Goal: Task Accomplishment & Management: Use online tool/utility

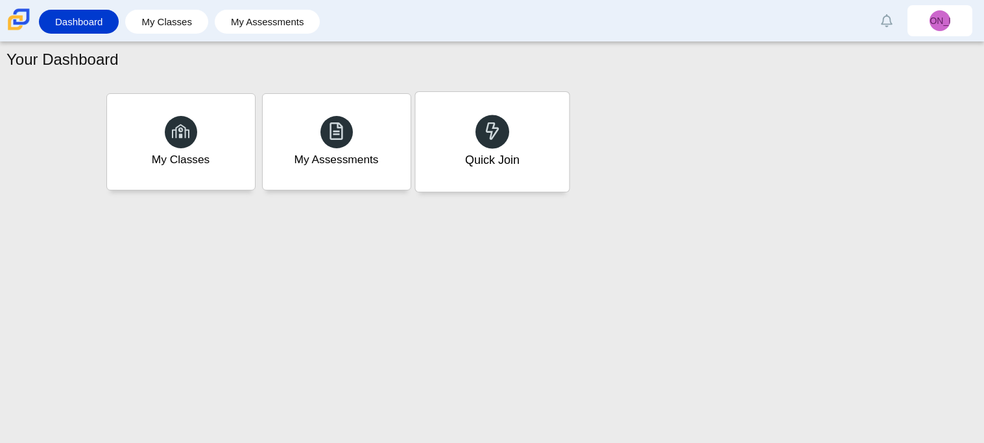
click at [502, 147] on div "Quick Join" at bounding box center [492, 142] width 154 height 100
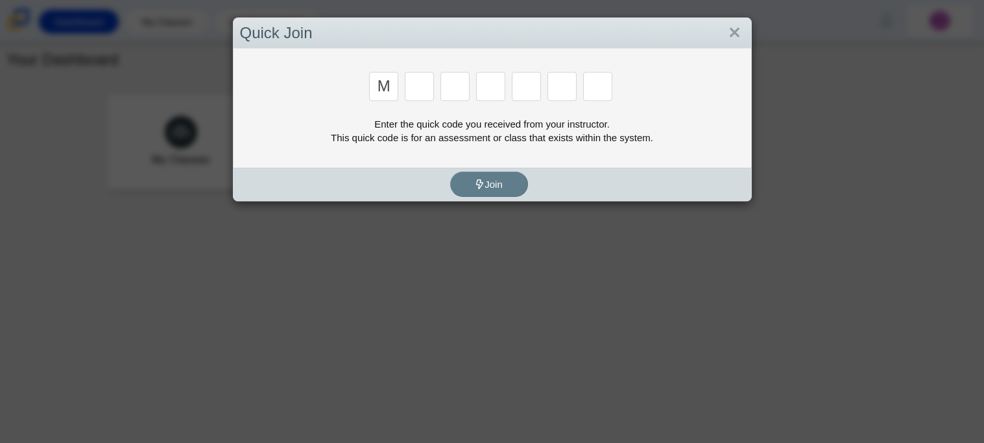
type input "m"
type input "7"
type input "e"
type input "3"
type input "e"
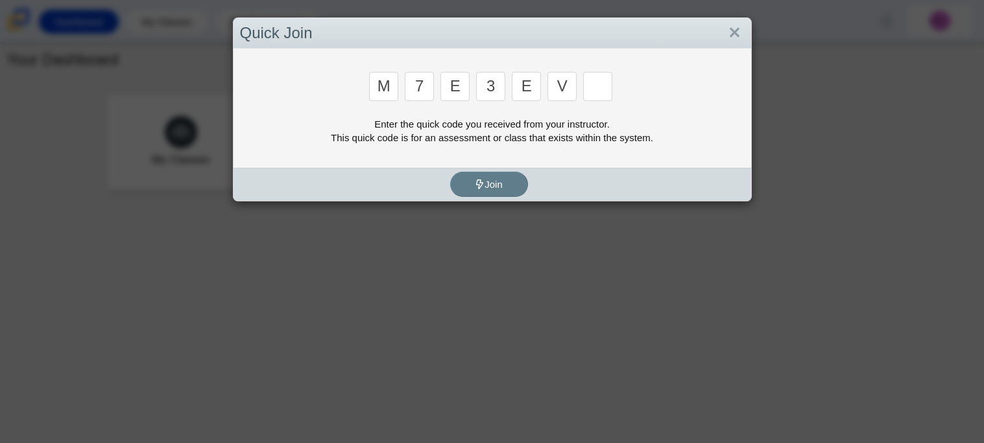
type input "v"
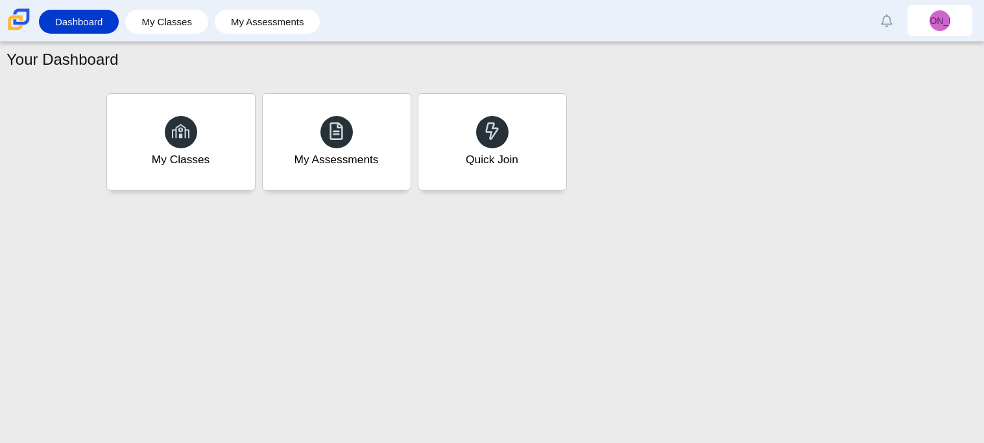
type input "w"
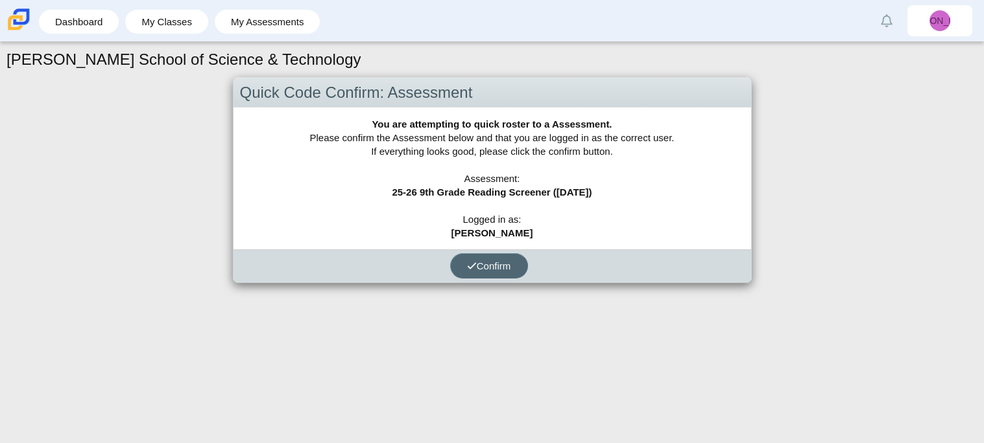
click at [494, 268] on span "Confirm" at bounding box center [489, 266] width 44 height 11
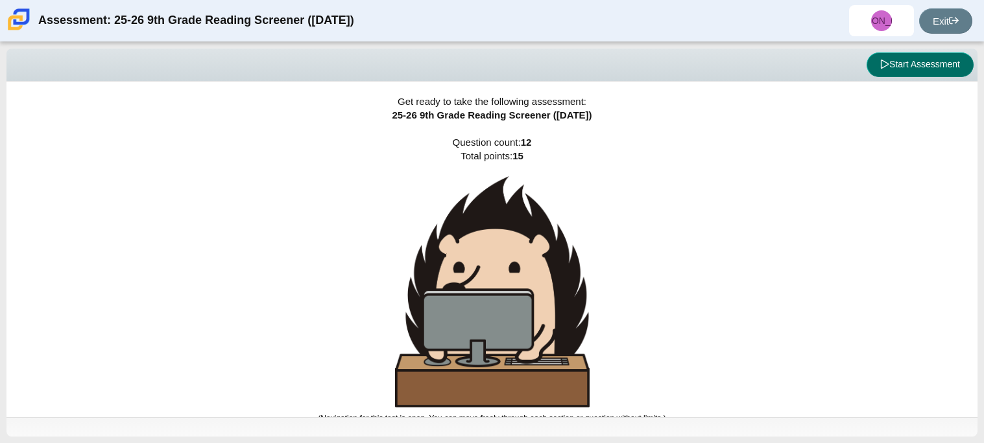
click at [964, 66] on button "Start Assessment" at bounding box center [919, 65] width 107 height 25
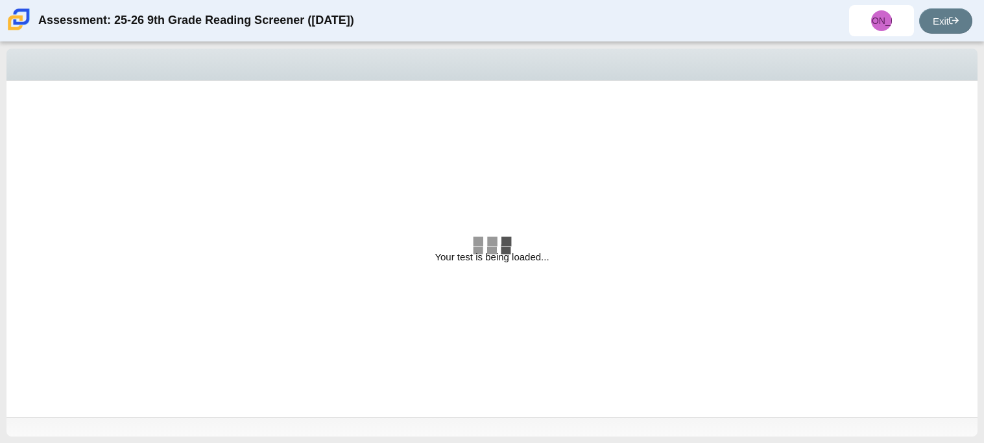
select select "ccc5b315-3c7c-471c-bf90-f22c8299c798"
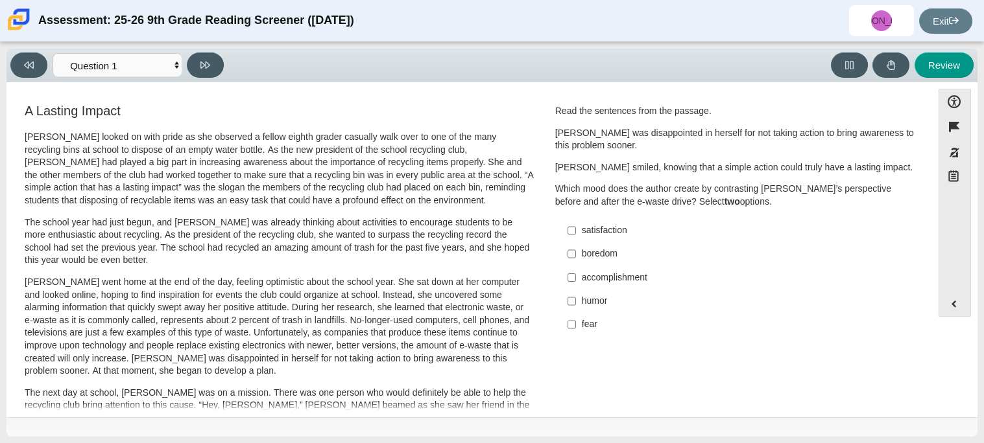
click at [615, 71] on div "Review" at bounding box center [601, 65] width 745 height 25
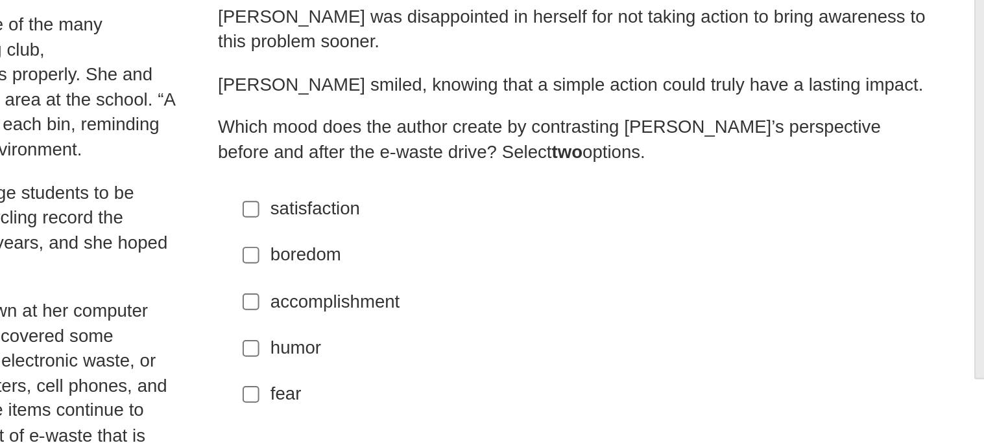
click at [609, 261] on label "boredom boredom" at bounding box center [736, 253] width 356 height 23
click at [576, 261] on input "boredom boredom" at bounding box center [571, 253] width 8 height 23
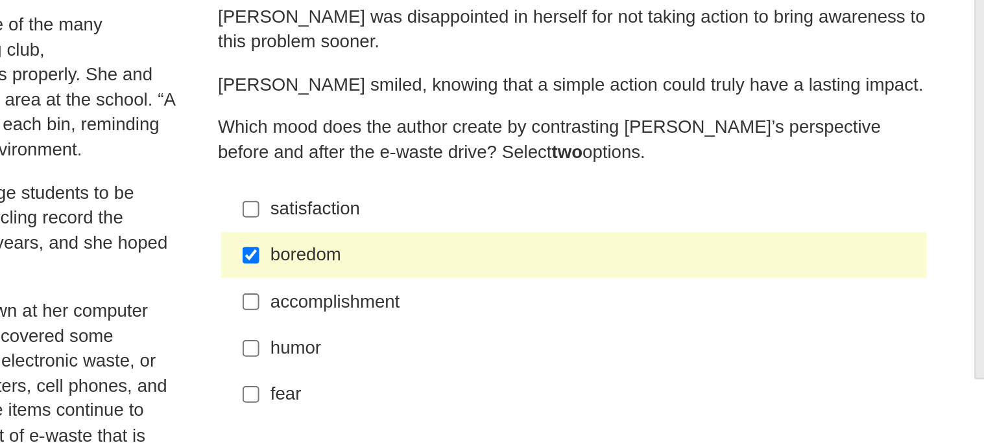
click at [610, 261] on label "boredom boredom" at bounding box center [736, 253] width 356 height 23
click at [576, 261] on input "boredom boredom" at bounding box center [571, 253] width 8 height 23
checkbox input "false"
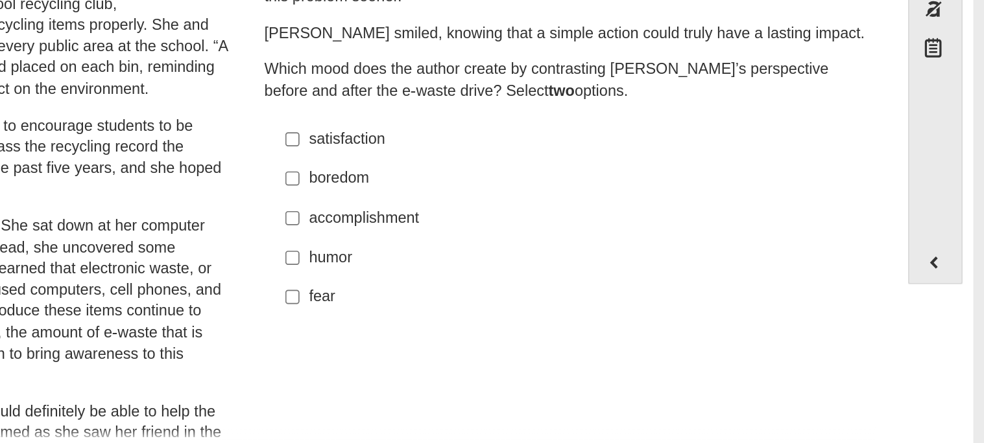
click at [573, 274] on label "accomplishment accomplishment" at bounding box center [736, 277] width 356 height 23
click at [573, 274] on input "accomplishment accomplishment" at bounding box center [571, 277] width 8 height 23
checkbox input "true"
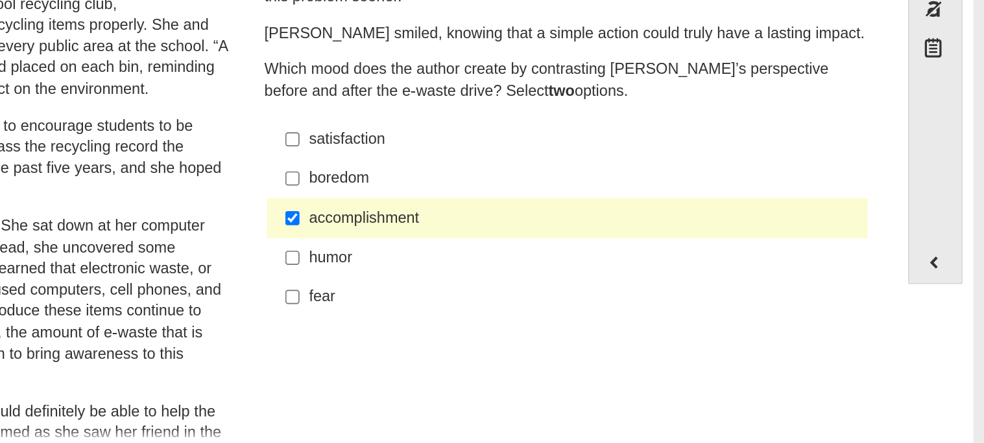
click at [582, 231] on div "satisfaction" at bounding box center [745, 230] width 327 height 13
click at [576, 231] on input "satisfaction satisfaction" at bounding box center [571, 230] width 8 height 23
checkbox input "true"
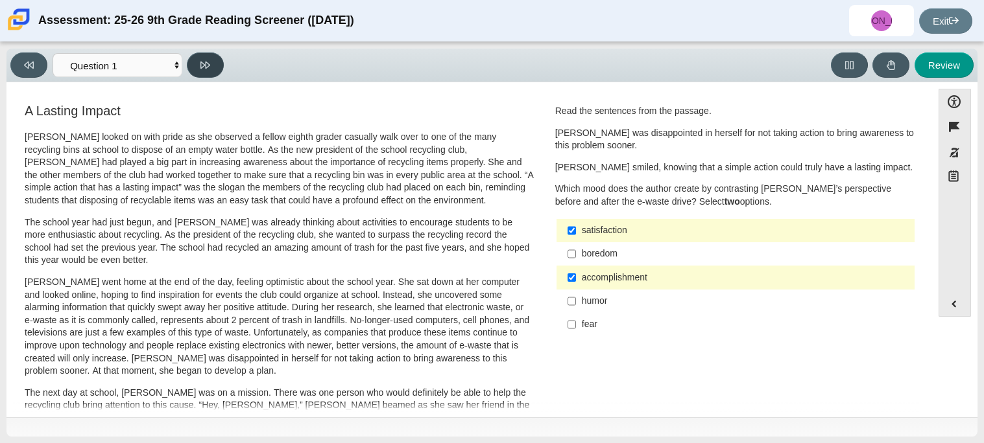
click at [202, 66] on icon at bounding box center [205, 65] width 10 height 7
select select "0ff64528-ffd7-428d-b192-babfaadd44e8"
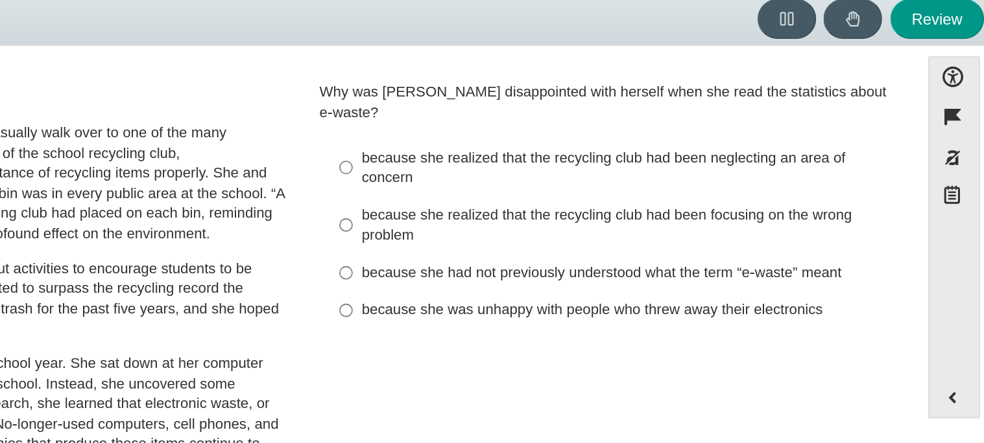
click at [726, 147] on div "because she realized that the recycling club had been neglecting an area of con…" at bounding box center [745, 159] width 327 height 25
click at [576, 146] on input "because she realized that the recycling club had been neglecting an area of con…" at bounding box center [571, 159] width 8 height 36
radio input "true"
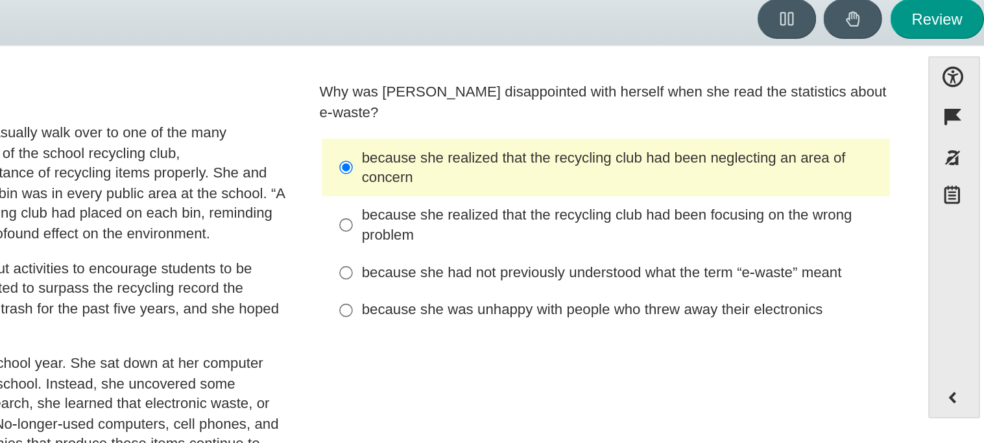
click at [726, 147] on div "because she realized that the recycling club had been neglecting an area of con…" at bounding box center [745, 159] width 327 height 25
click at [576, 146] on input "because she realized that the recycling club had been neglecting an area of con…" at bounding box center [571, 159] width 8 height 36
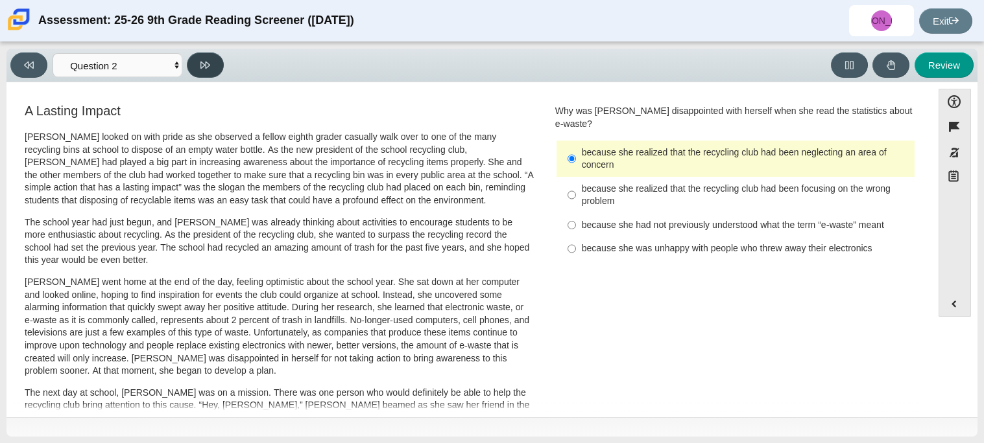
click at [208, 60] on icon at bounding box center [205, 65] width 10 height 10
select select "7ce3d843-6974-4858-901c-1ff39630e843"
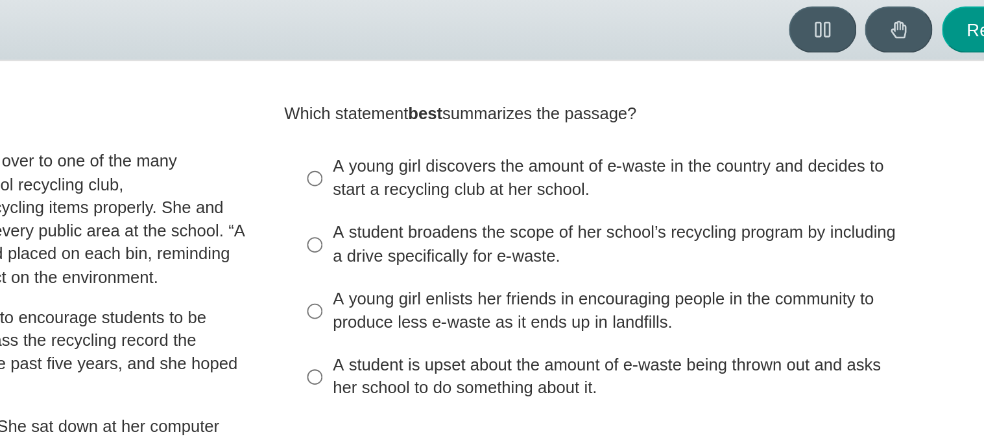
click at [700, 224] on div "A young girl enlists her friends in encouraging people in the community to prod…" at bounding box center [745, 218] width 327 height 25
click at [576, 224] on input "A young girl enlists her friends in encouraging people in the community to prod…" at bounding box center [571, 219] width 8 height 36
radio input "true"
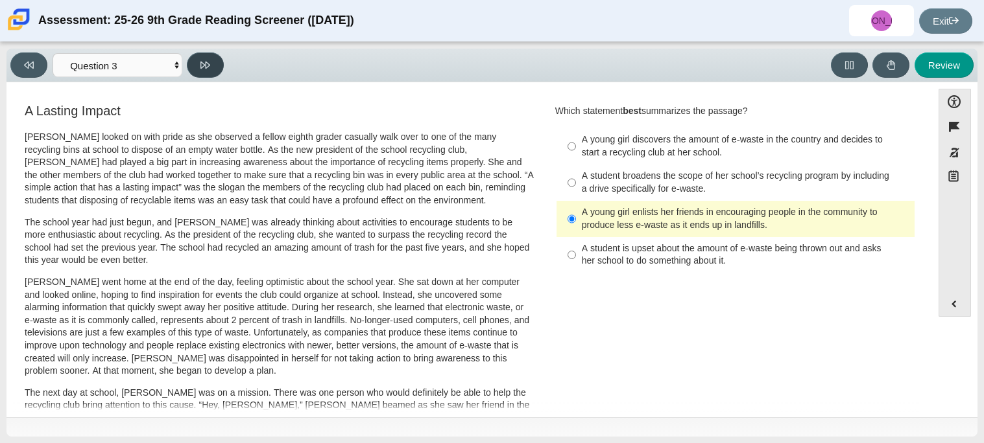
click at [217, 60] on button at bounding box center [205, 65] width 37 height 25
select select "ca9ea0f1-49c5-4bd1-83b0-472c18652b42"
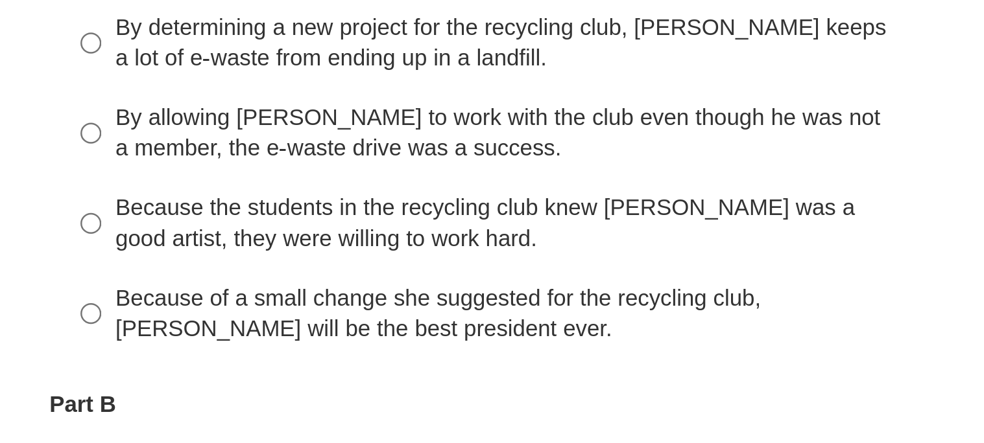
click at [676, 314] on div "Because of a small change she suggested for the recycling club, Scarlett will b…" at bounding box center [745, 311] width 327 height 25
click at [576, 314] on input "Because of a small change she suggested for the recycling club, Scarlett will b…" at bounding box center [571, 311] width 8 height 36
radio input "true"
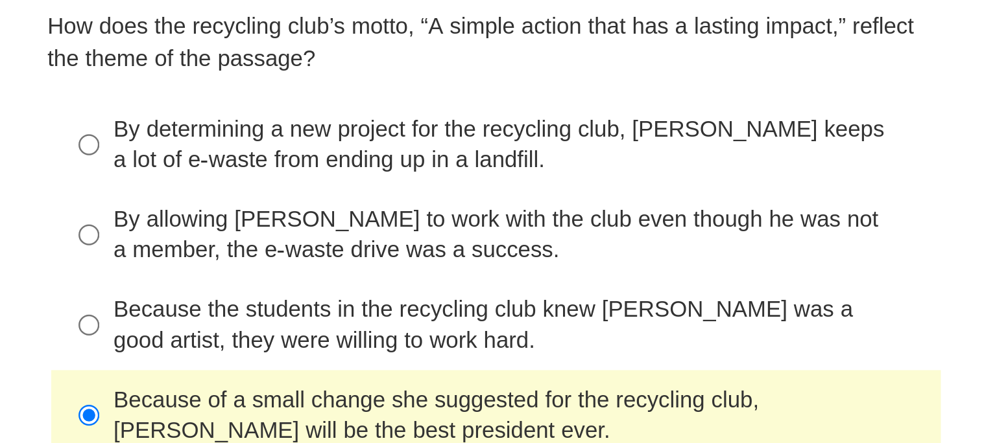
click at [650, 202] on div "By determining a new project for the recycling club, Scarlett keeps a lot of e-…" at bounding box center [745, 202] width 327 height 25
click at [576, 202] on input "By determining a new project for the recycling club, Scarlett keeps a lot of e-…" at bounding box center [571, 202] width 8 height 36
radio input "true"
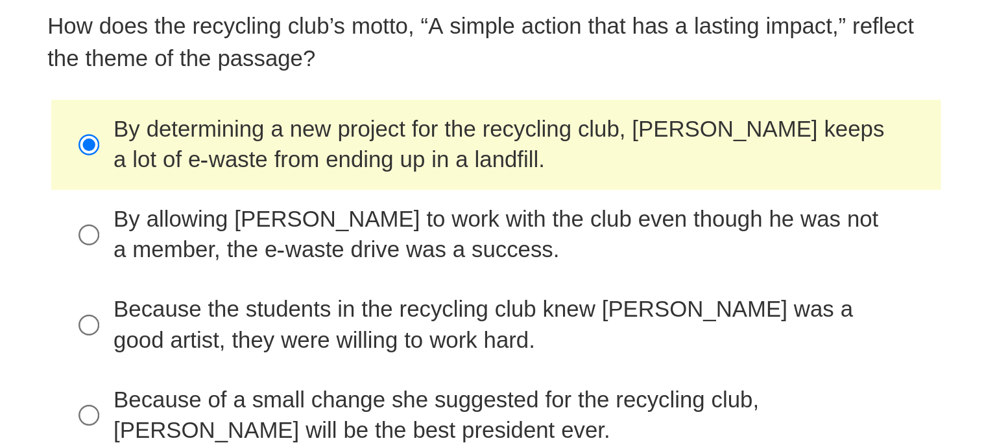
click at [650, 202] on div "By determining a new project for the recycling club, Scarlett keeps a lot of e-…" at bounding box center [745, 202] width 327 height 25
click at [576, 202] on input "By determining a new project for the recycling club, Scarlett keeps a lot of e-…" at bounding box center [571, 202] width 8 height 36
click at [650, 202] on div "By determining a new project for the recycling club, Scarlett keeps a lot of e-…" at bounding box center [745, 202] width 327 height 25
click at [576, 202] on input "By determining a new project for the recycling club, Scarlett keeps a lot of e-…" at bounding box center [571, 202] width 8 height 36
click at [668, 157] on p "How does the recycling club’s motto, “A simple action that has a lasting impact…" at bounding box center [735, 160] width 360 height 25
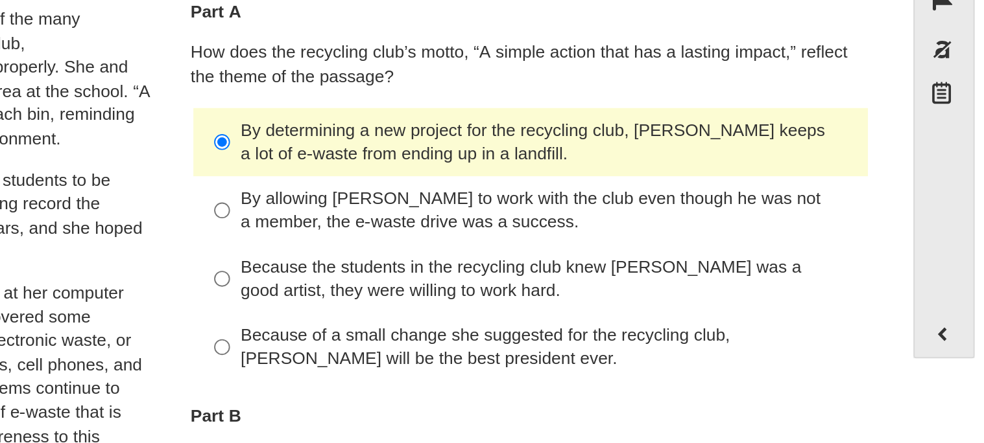
click at [674, 307] on div "Because of a small change she suggested for the recycling club, Scarlett will b…" at bounding box center [745, 311] width 327 height 25
click at [576, 307] on input "Because of a small change she suggested for the recycling club, Scarlett will b…" at bounding box center [571, 311] width 8 height 36
radio input "true"
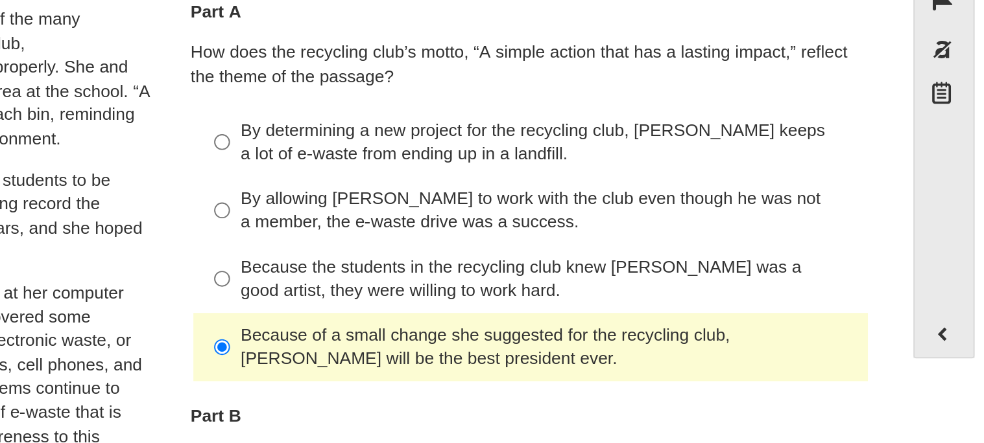
click at [753, 185] on label "By determining a new project for the recycling club, Scarlett keeps a lot of e-…" at bounding box center [736, 202] width 356 height 36
click at [576, 185] on input "By determining a new project for the recycling club, Scarlett keeps a lot of e-…" at bounding box center [571, 202] width 8 height 36
radio input "true"
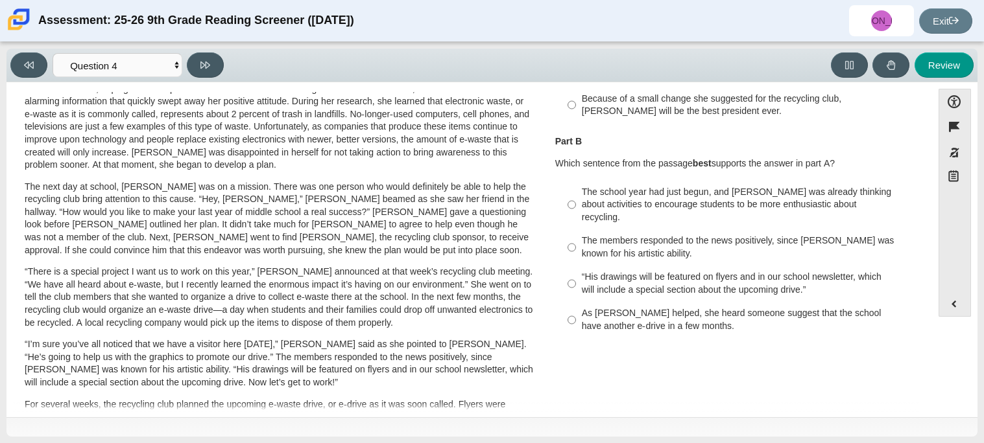
scroll to position [206, 0]
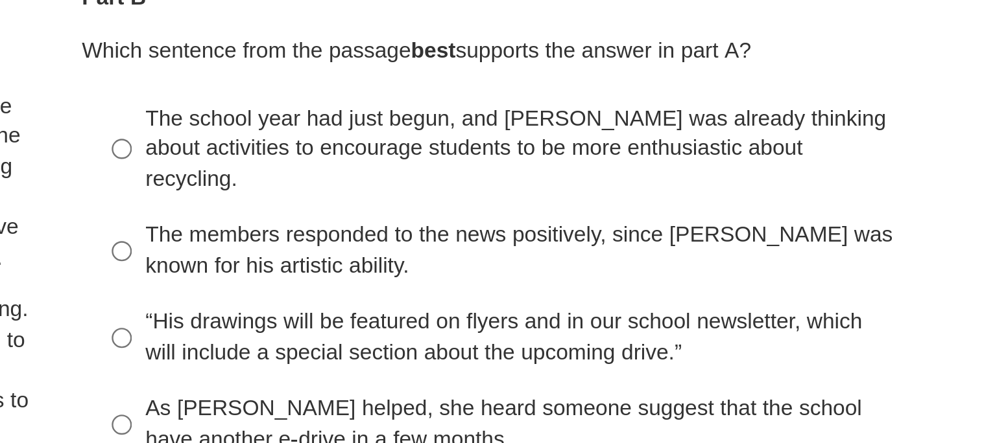
click at [804, 202] on div "The school year had just begun, and Scarlett was already thinking about activit…" at bounding box center [745, 206] width 327 height 38
click at [576, 202] on input "The school year had just begun, and Scarlett was already thinking about activit…" at bounding box center [571, 205] width 8 height 49
radio input "true"
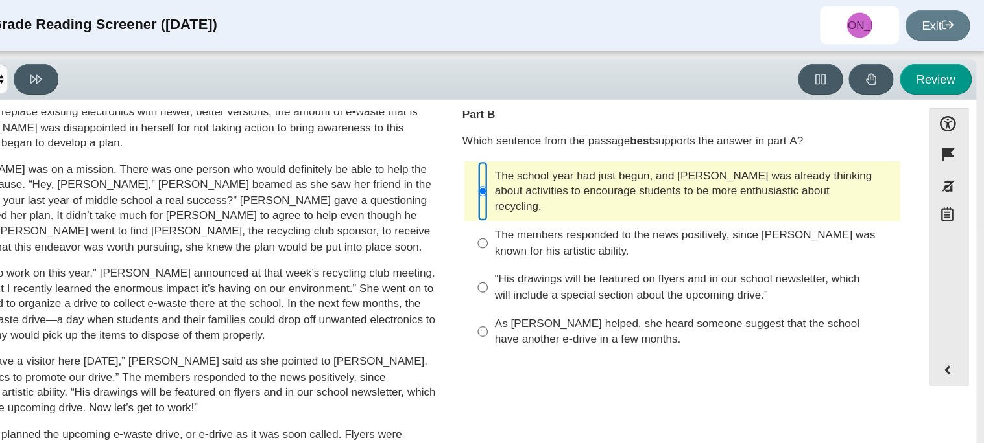
scroll to position [255, 0]
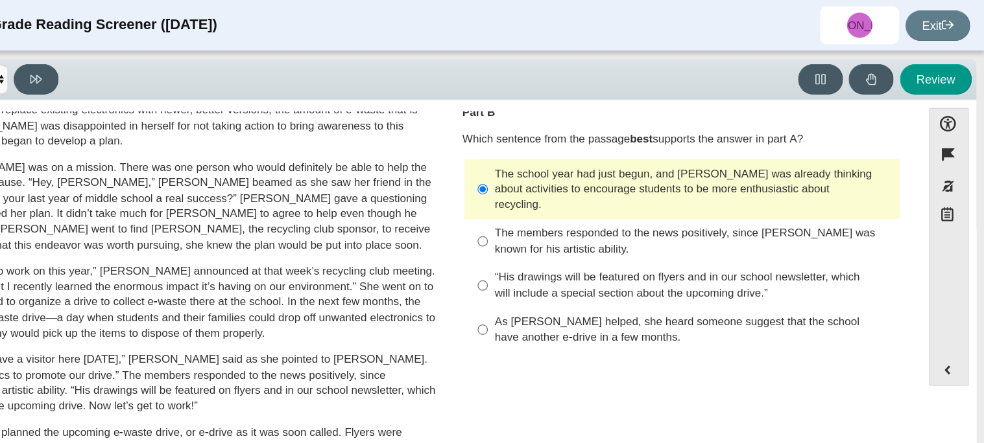
click at [744, 267] on div "As Scarlett helped, she heard someone suggest that the school have another e-dr…" at bounding box center [745, 270] width 327 height 25
click at [576, 267] on input "As Scarlett helped, she heard someone suggest that the school have another e-dr…" at bounding box center [571, 271] width 8 height 36
radio input "true"
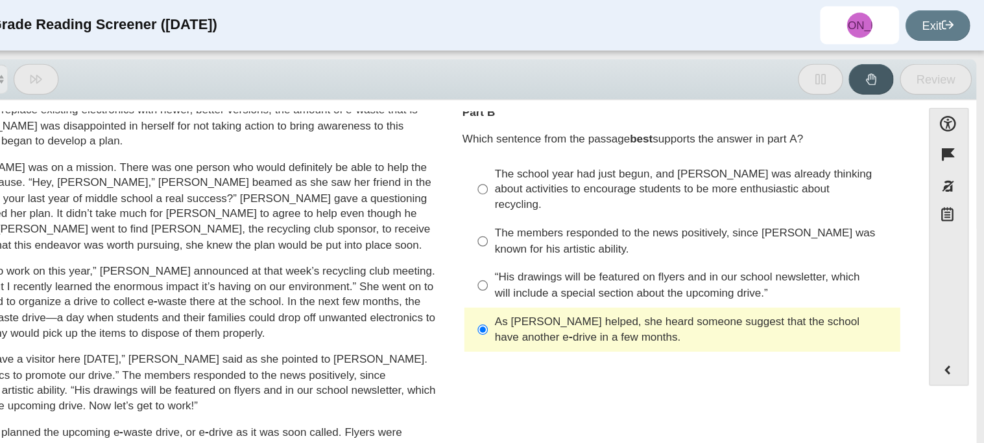
click at [744, 267] on div "As Scarlett helped, she heard someone suggest that the school have another e-dr…" at bounding box center [745, 270] width 327 height 25
click at [576, 267] on input "As Scarlett helped, she heard someone suggest that the school have another e-dr…" at bounding box center [571, 271] width 8 height 36
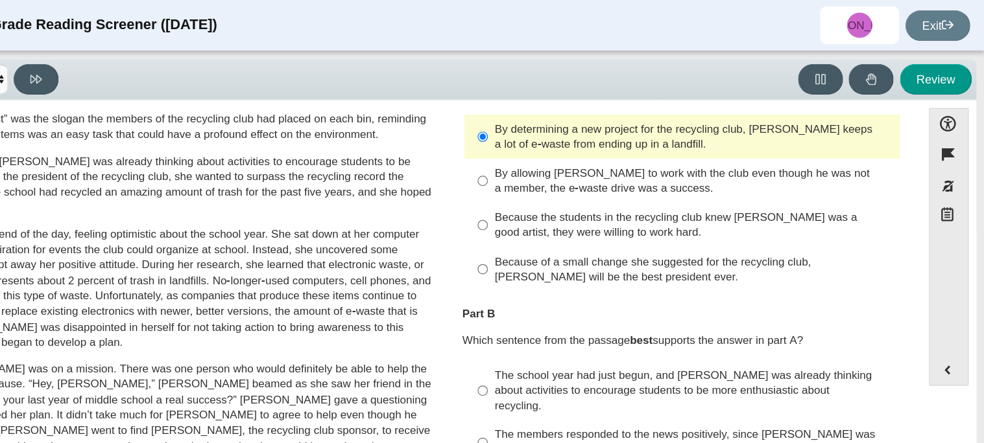
scroll to position [89, 0]
click at [220, 62] on button at bounding box center [205, 65] width 37 height 25
select select "e41f1a79-e29f-4095-8030-a53364015bed"
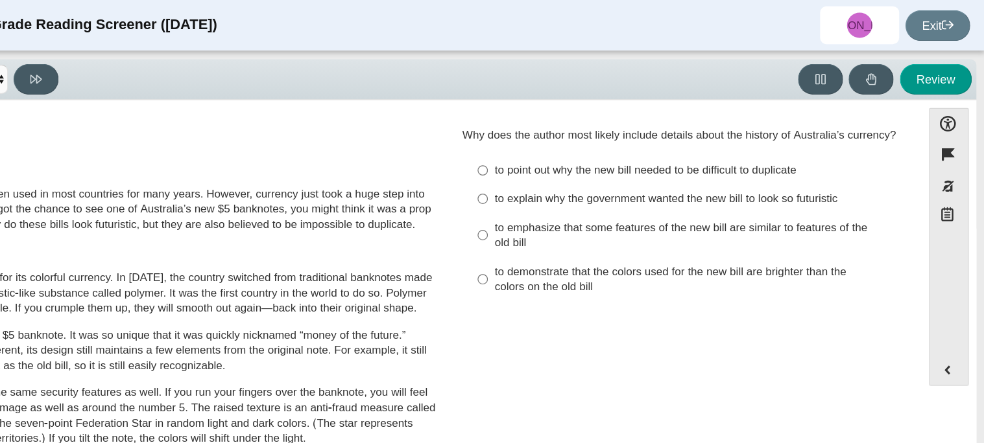
scroll to position [0, 0]
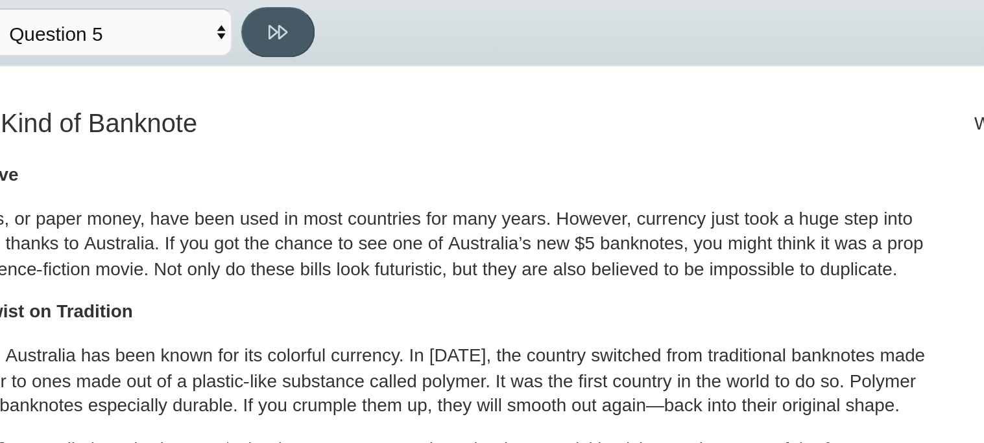
click at [148, 156] on p "Banknotes, or paper money, have been used in most countries for many years. How…" at bounding box center [279, 172] width 509 height 38
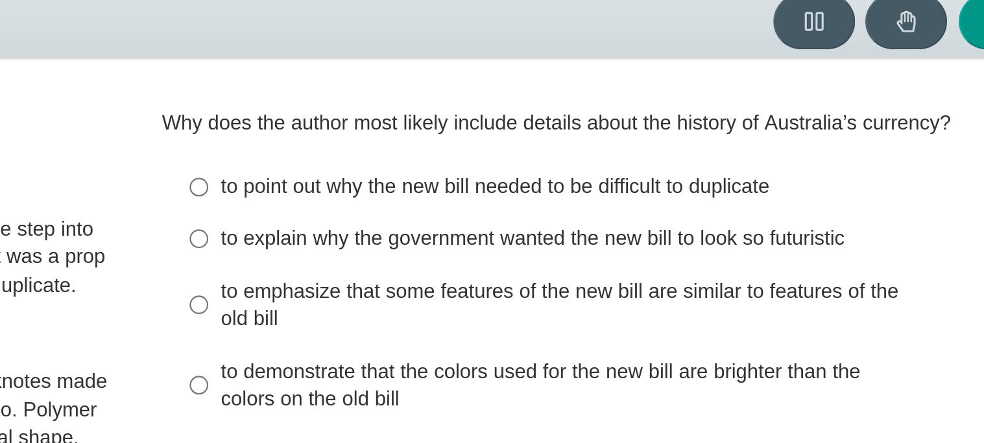
click at [676, 134] on div "to point out why the new bill needed to be difficult to duplicate" at bounding box center [745, 140] width 327 height 13
click at [576, 134] on input "to point out why the new bill needed to be difficult to duplicate to point out …" at bounding box center [571, 139] width 8 height 23
radio input "true"
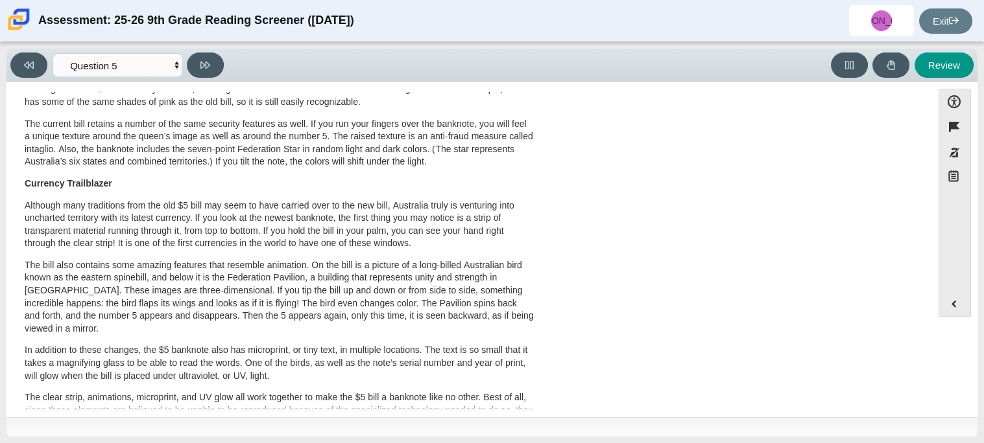
scroll to position [198, 0]
click at [202, 62] on icon at bounding box center [205, 65] width 10 height 7
select select "69146e31-7b3d-4a3e-9ce6-f30c24342ae0"
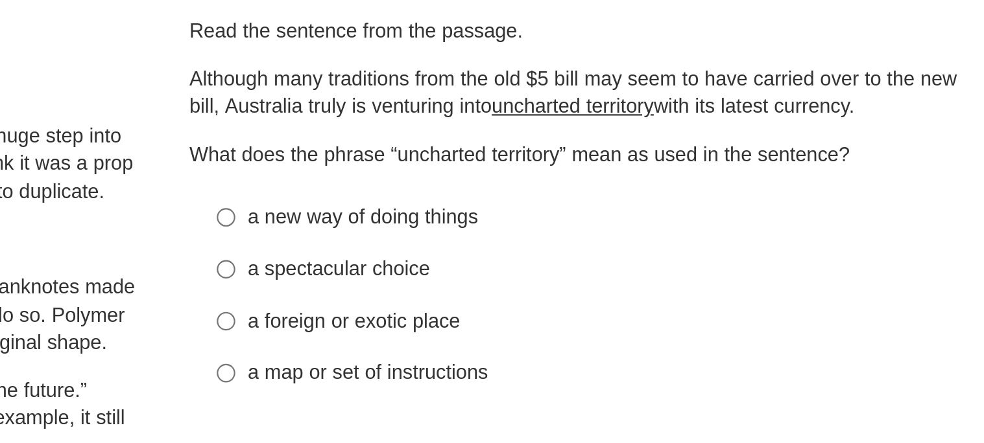
click at [645, 179] on div "Read the sentence from the passage. Although many traditions from the old $5 bi…" at bounding box center [735, 192] width 360 height 175
click at [643, 191] on div "a new way of doing things" at bounding box center [745, 196] width 327 height 13
click at [576, 191] on input "a new way of doing things a new way of doing things" at bounding box center [571, 195] width 8 height 23
radio input "true"
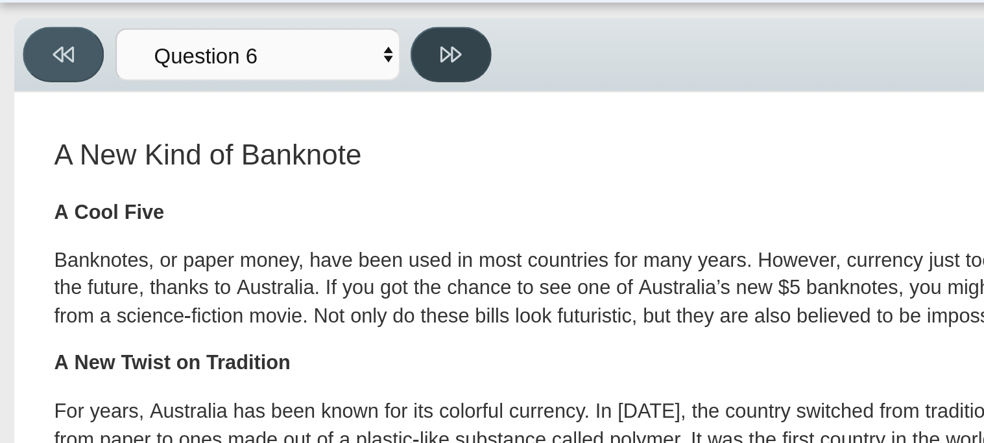
click at [203, 73] on button at bounding box center [205, 65] width 37 height 25
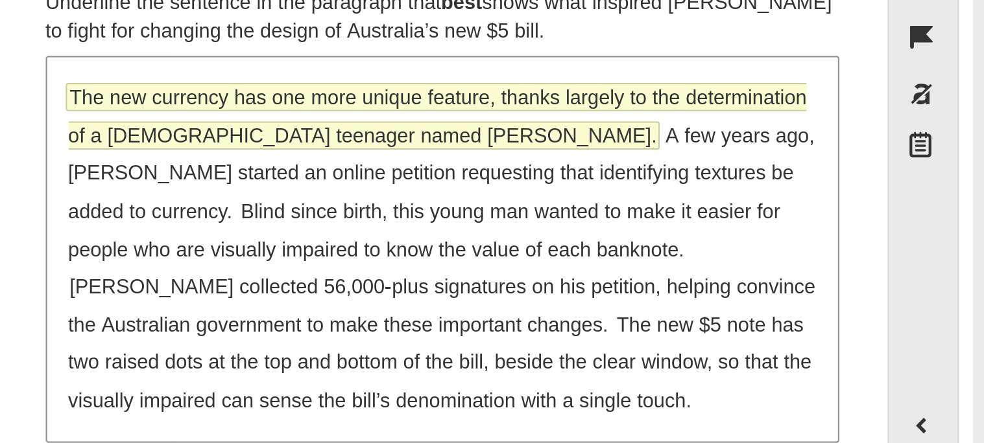
scroll to position [0, 0]
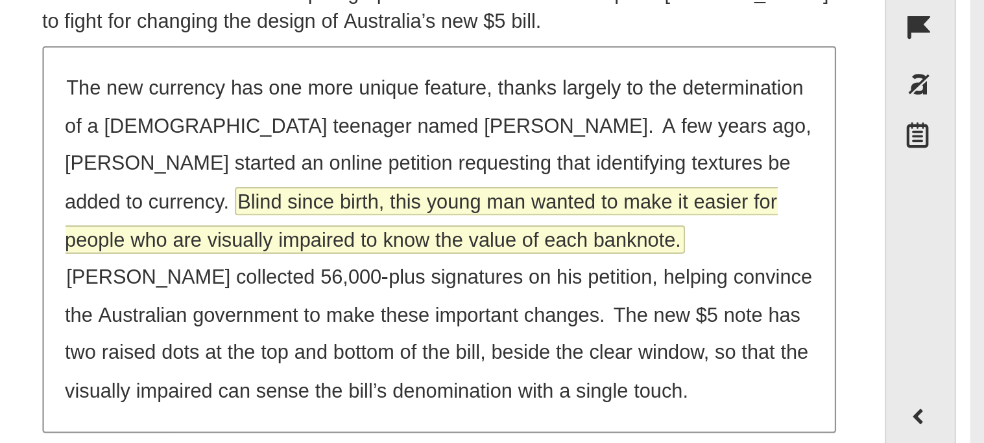
click at [698, 202] on span "Blind since birth, this young man wanted to make it easier for people who are v…" at bounding box center [727, 214] width 324 height 29
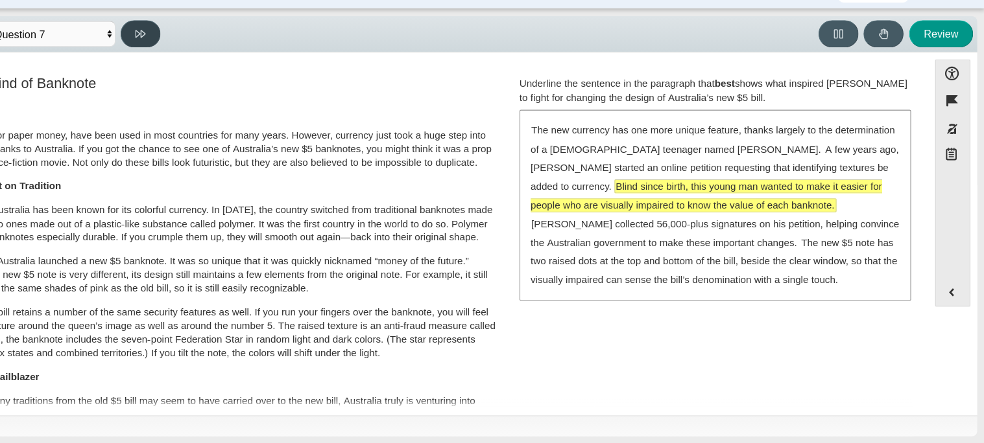
click at [204, 73] on button at bounding box center [205, 65] width 37 height 25
select select "ea8338c2-a6a3-418e-a305-2b963b54a290"
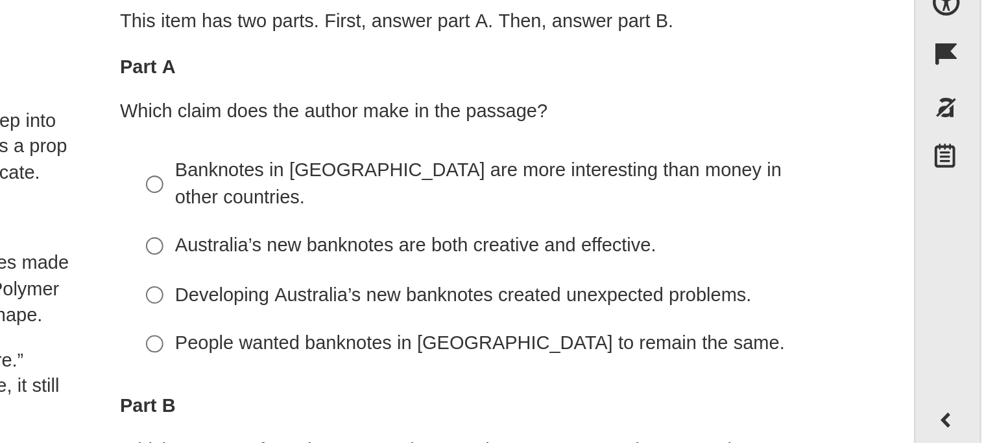
click at [676, 213] on div "Australia’s new banknotes are both creative and effective." at bounding box center [745, 219] width 327 height 13
click at [576, 208] on input "Australia’s new banknotes are both creative and effective. Australia’s new bank…" at bounding box center [571, 219] width 8 height 23
radio input "true"
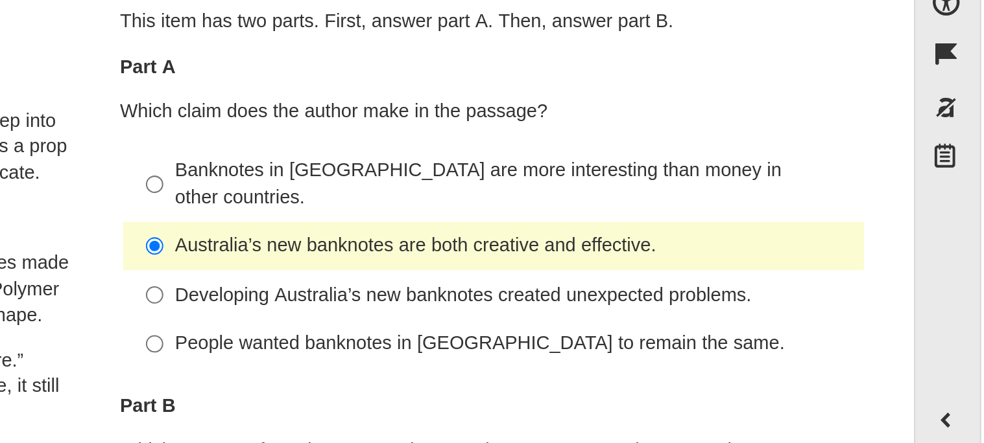
click at [678, 213] on div "Australia’s new banknotes are both creative and effective." at bounding box center [745, 219] width 327 height 13
click at [576, 208] on input "Australia’s new banknotes are both creative and effective. Australia’s new bank…" at bounding box center [571, 219] width 8 height 23
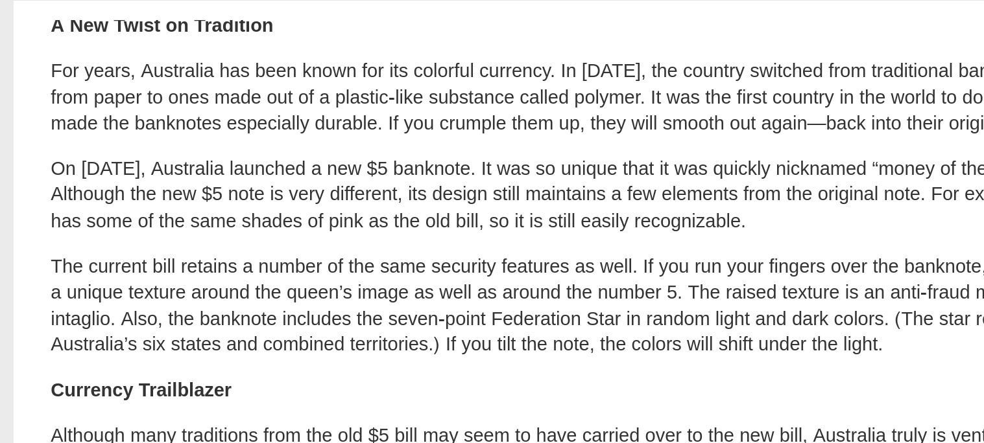
scroll to position [141, 0]
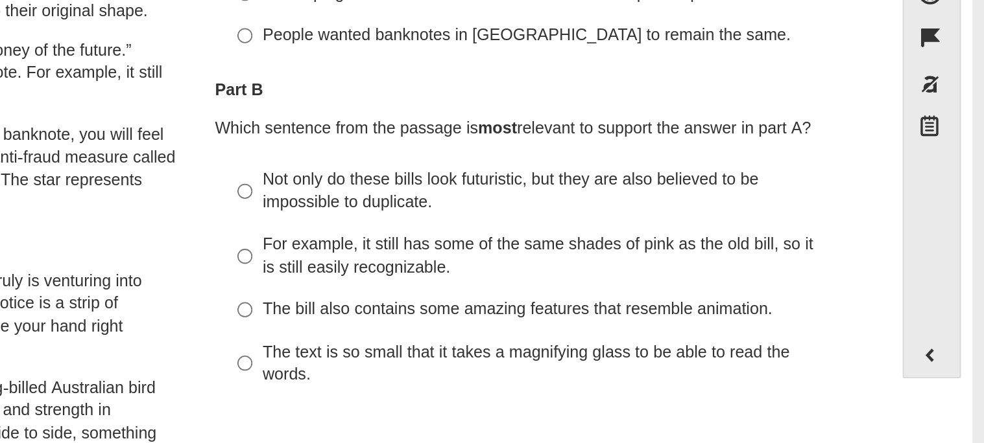
click at [626, 200] on div "Not only do these bills look futuristic, but they are also believed to be impos…" at bounding box center [745, 212] width 327 height 25
click at [576, 200] on input "Not only do these bills look futuristic, but they are also believed to be impos…" at bounding box center [571, 213] width 8 height 36
radio input "true"
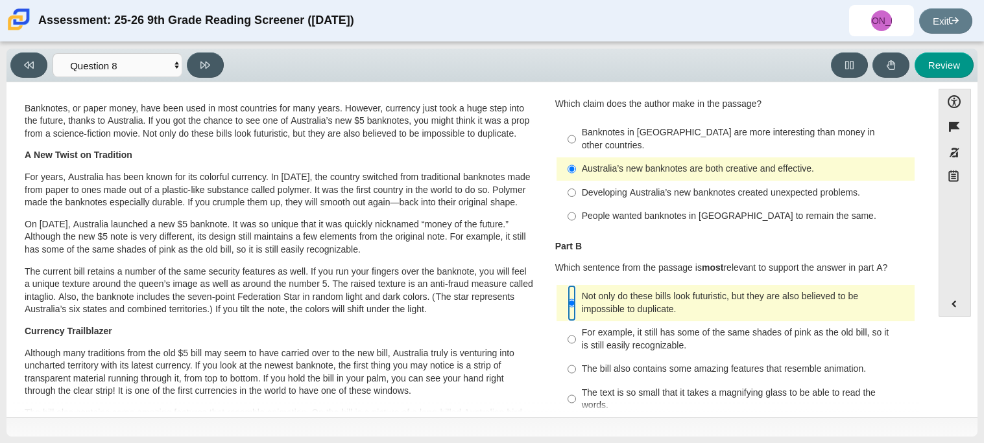
scroll to position [53, 0]
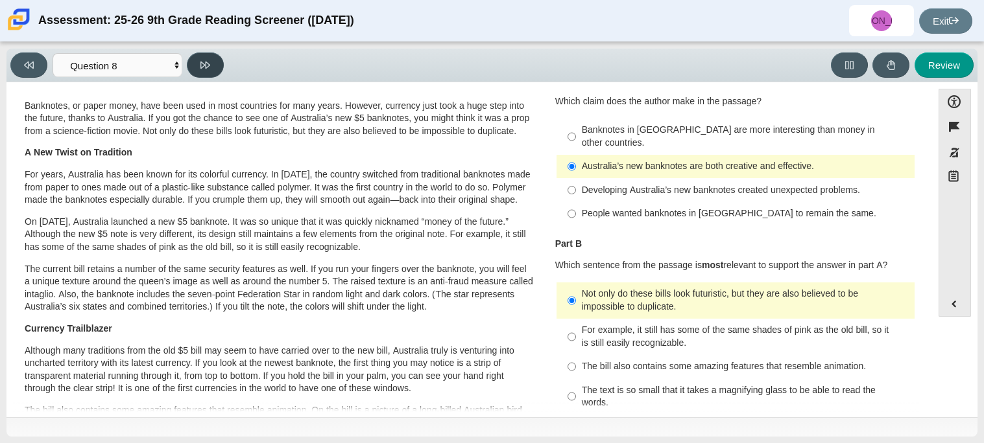
click at [213, 59] on button at bounding box center [205, 65] width 37 height 25
select select "89f058d6-b15c-4ef5-a4b3-fdaffb8868b6"
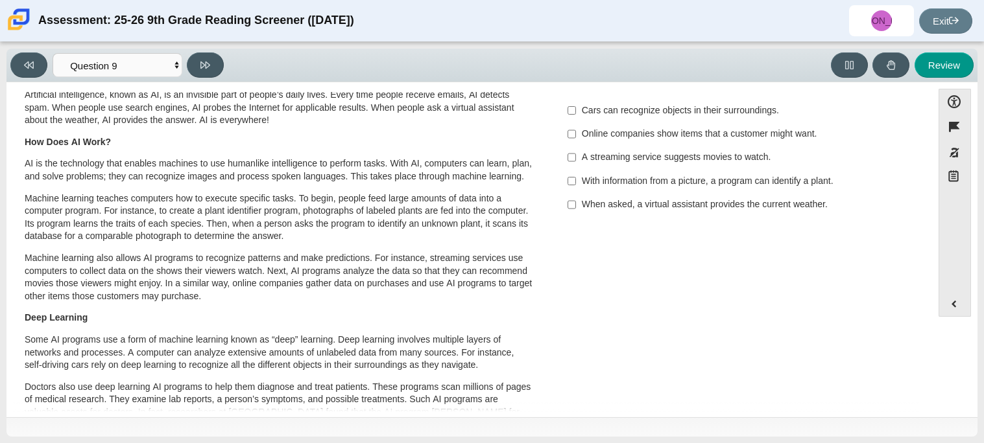
scroll to position [0, 0]
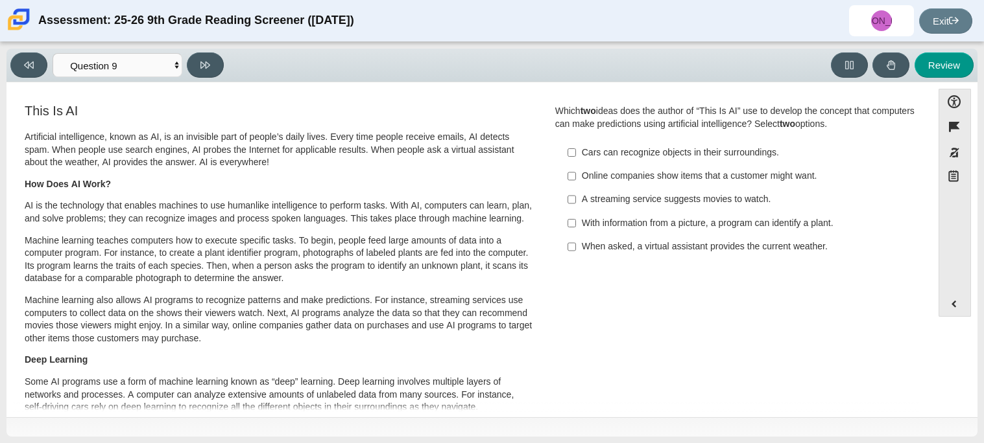
click at [572, 176] on label "Online companies show items that a customer might want. Online companies show i…" at bounding box center [736, 176] width 356 height 23
click at [572, 176] on input "Online companies show items that a customer might want. Online companies show i…" at bounding box center [571, 176] width 8 height 23
checkbox input "true"
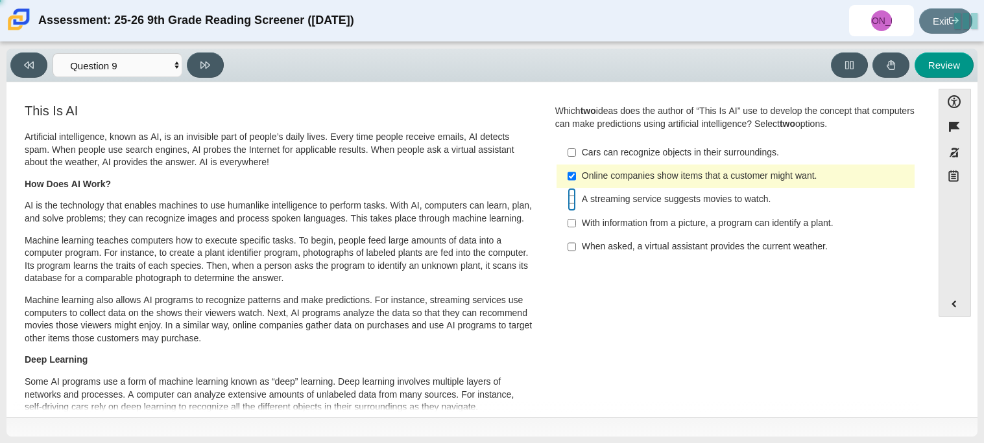
click at [571, 200] on input "A streaming service suggests movies to watch. A streaming service suggests movi…" at bounding box center [571, 199] width 8 height 23
checkbox input "true"
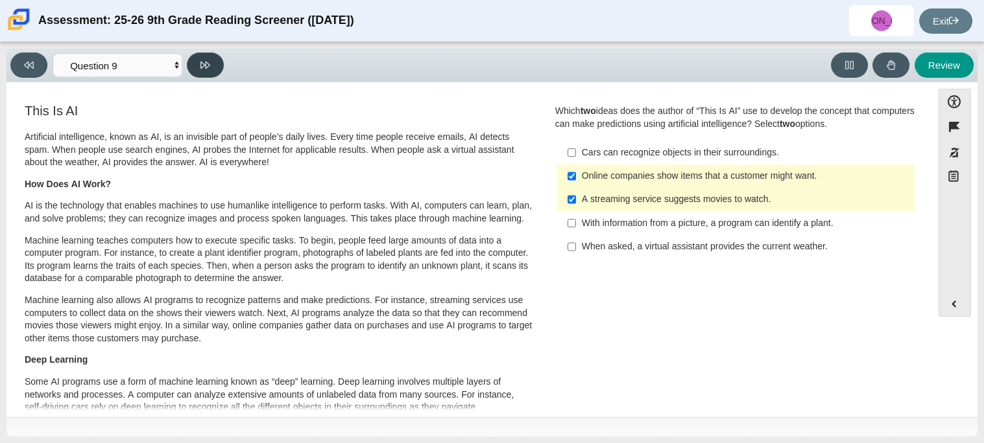
click at [211, 69] on button at bounding box center [205, 65] width 37 height 25
select select "cdf3c14e-a918-44d1-9b63-3db0fa81641e"
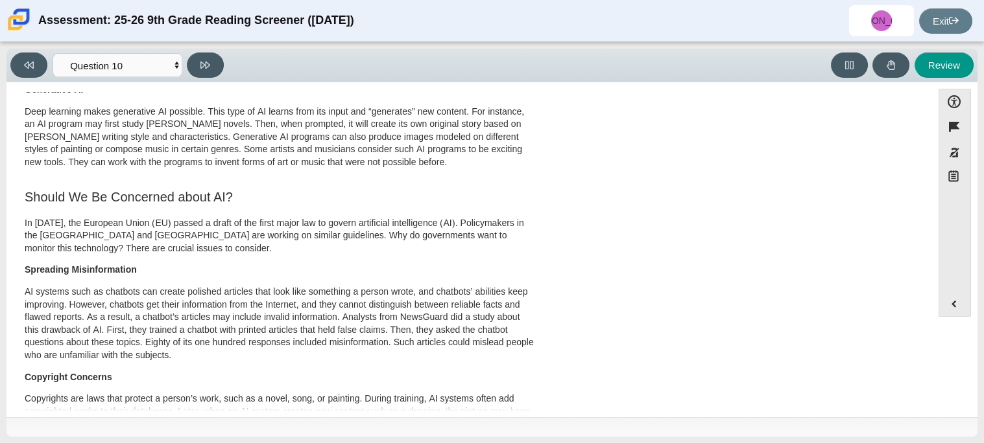
scroll to position [407, 0]
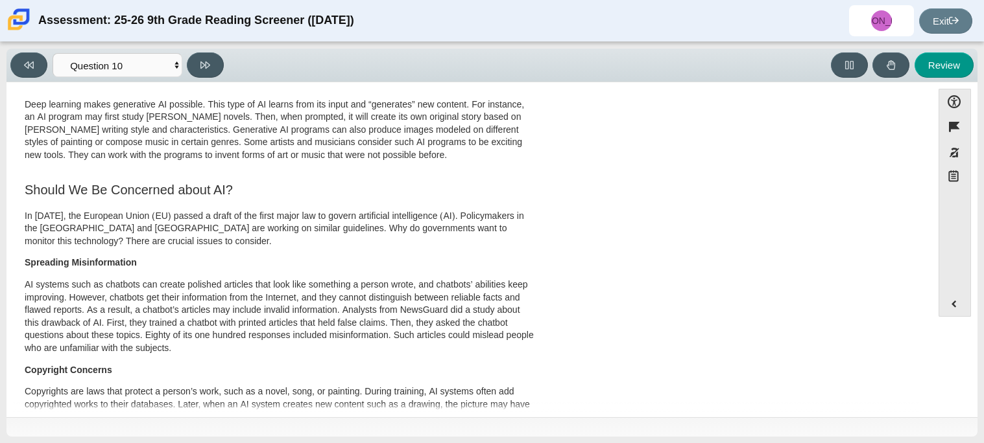
click at [96, 325] on p "AI systems such as chatbots can create polished articles that look like somethi…" at bounding box center [279, 317] width 509 height 77
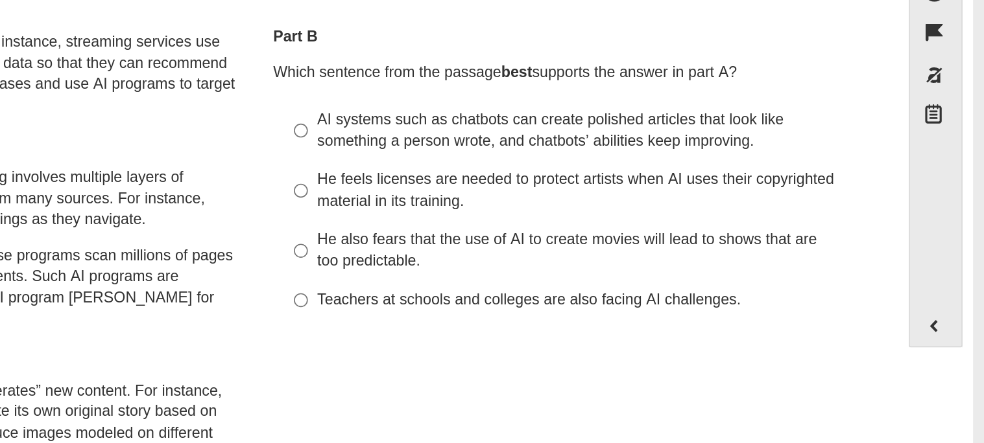
scroll to position [170, 0]
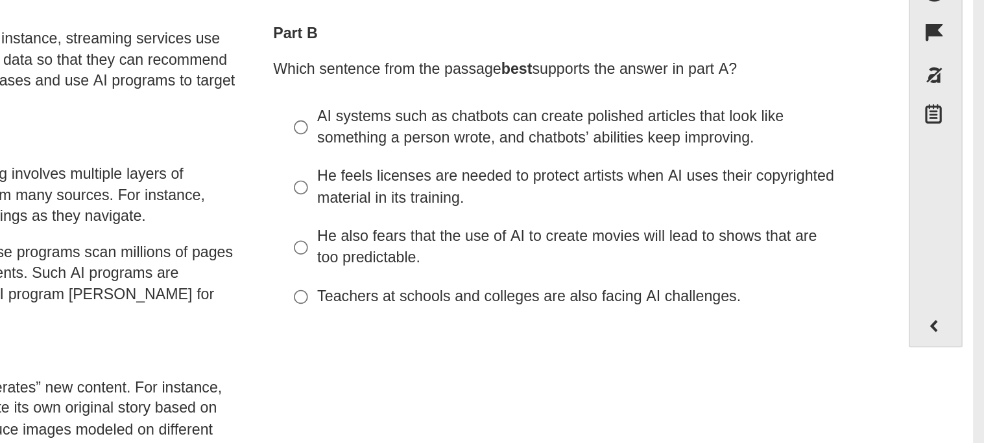
click at [664, 194] on div "AI systems such as chatbots can create polished articles that look like somethi…" at bounding box center [745, 183] width 327 height 25
click at [576, 194] on input "AI systems such as chatbots can create polished articles that look like somethi…" at bounding box center [571, 184] width 8 height 36
radio input "true"
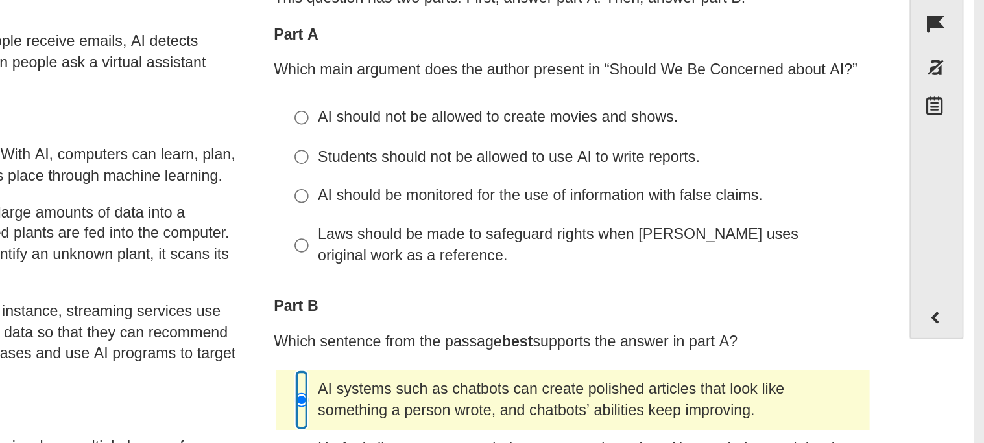
scroll to position [0, 0]
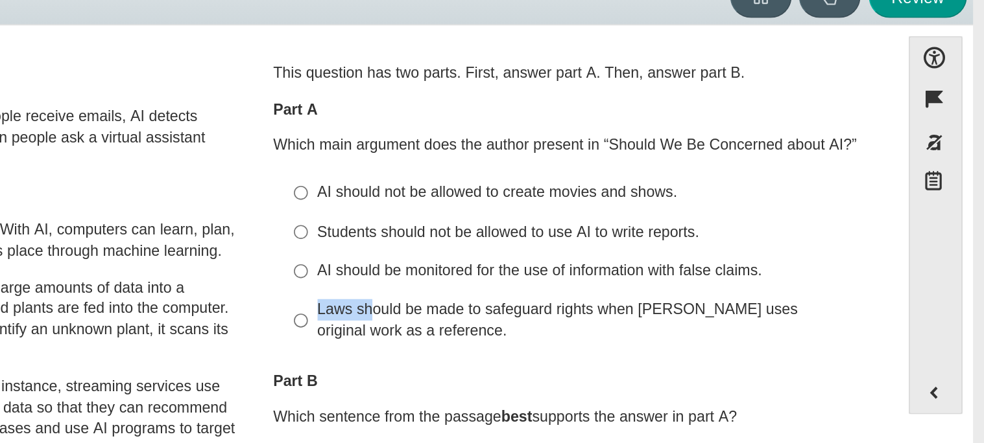
drag, startPoint x: 611, startPoint y: 258, endPoint x: 562, endPoint y: 247, distance: 50.5
click at [562, 247] on li "Laws should be made to safeguard rights when AI uses original work as a referen…" at bounding box center [735, 260] width 358 height 36
click at [567, 247] on input "Laws should be made to safeguard rights when AI uses original work as a referen…" at bounding box center [571, 260] width 8 height 36
radio input "true"
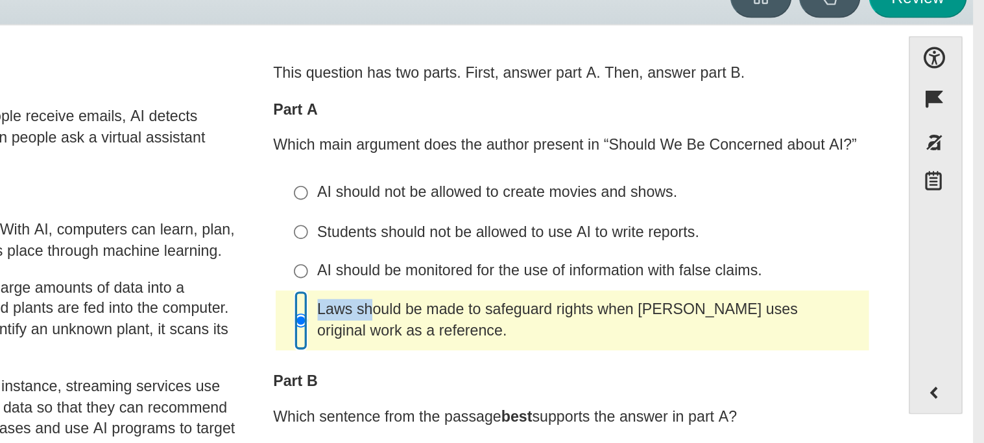
click at [567, 247] on input "Laws should be made to safeguard rights when AI uses original work as a referen…" at bounding box center [571, 260] width 8 height 36
click at [480, 244] on p "Machine learning teaches computers how to execute specific tasks. To begin, peo…" at bounding box center [279, 260] width 509 height 51
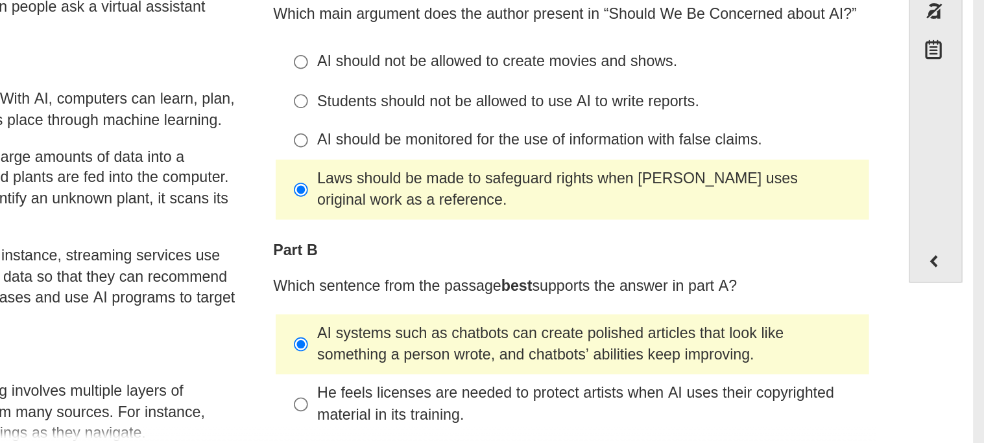
click at [624, 227] on div "AI should be monitored for the use of information with false claims." at bounding box center [745, 230] width 327 height 13
click at [576, 227] on input "AI should be monitored for the use of information with false claims. AI should …" at bounding box center [571, 230] width 8 height 23
radio input "true"
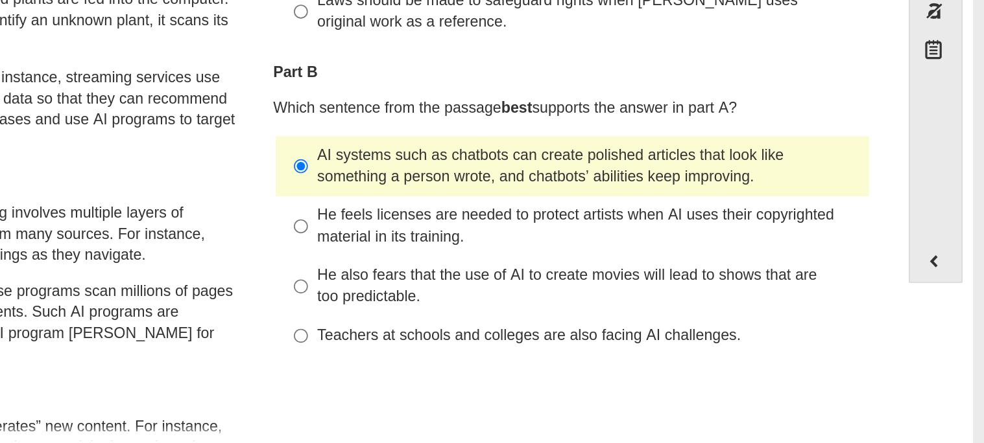
scroll to position [109, 0]
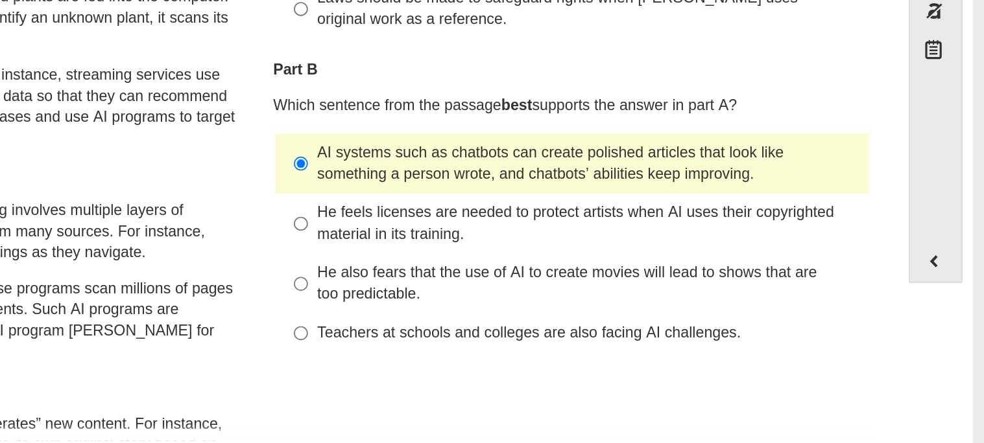
click at [660, 288] on div "He feels licenses are needed to protect artists when AI uses their copyrighted …" at bounding box center [745, 280] width 327 height 25
click at [576, 288] on input "He feels licenses are needed to protect artists when AI uses their copyrighted …" at bounding box center [571, 281] width 8 height 36
radio input "true"
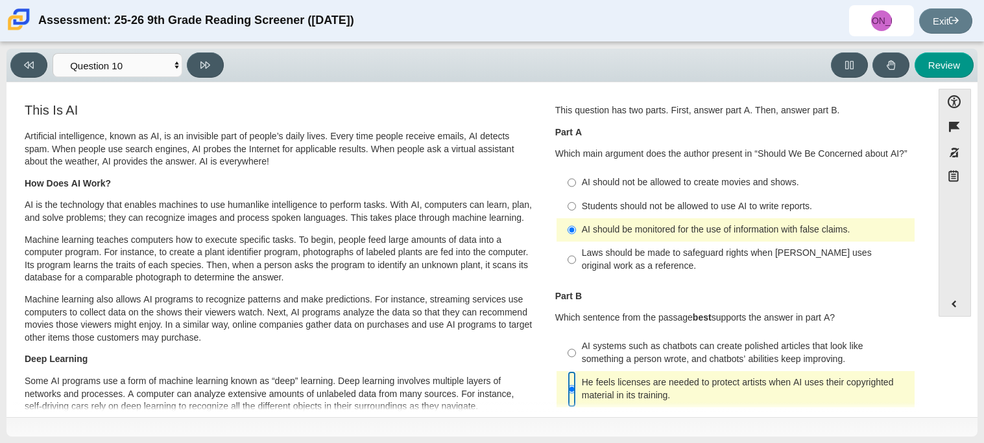
scroll to position [0, 0]
click at [217, 65] on button at bounding box center [205, 65] width 37 height 25
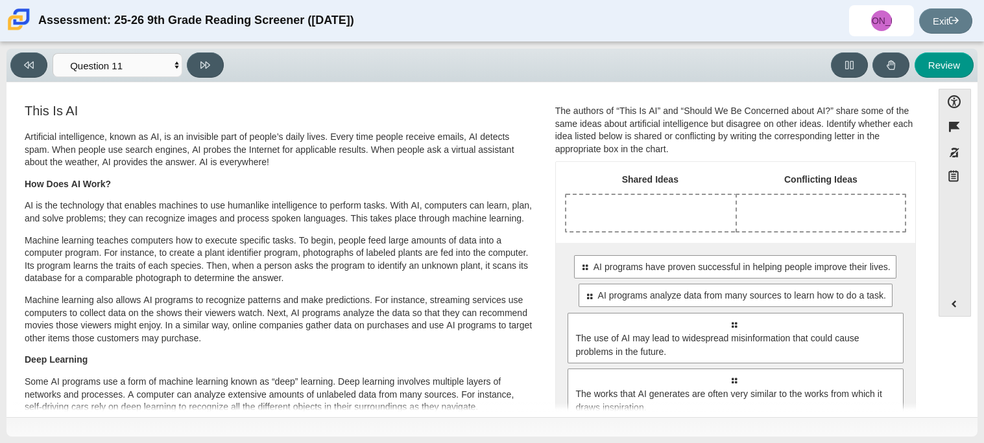
scroll to position [5, 0]
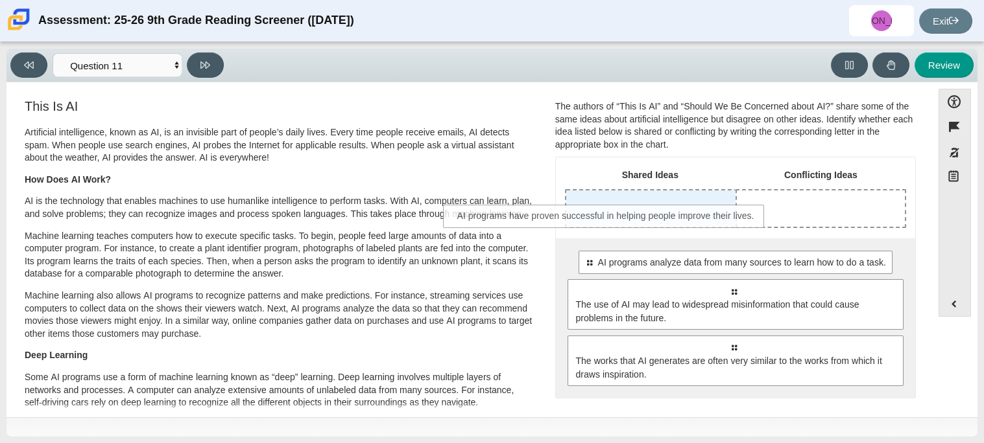
drag, startPoint x: 791, startPoint y: 267, endPoint x: 665, endPoint y: 218, distance: 134.9
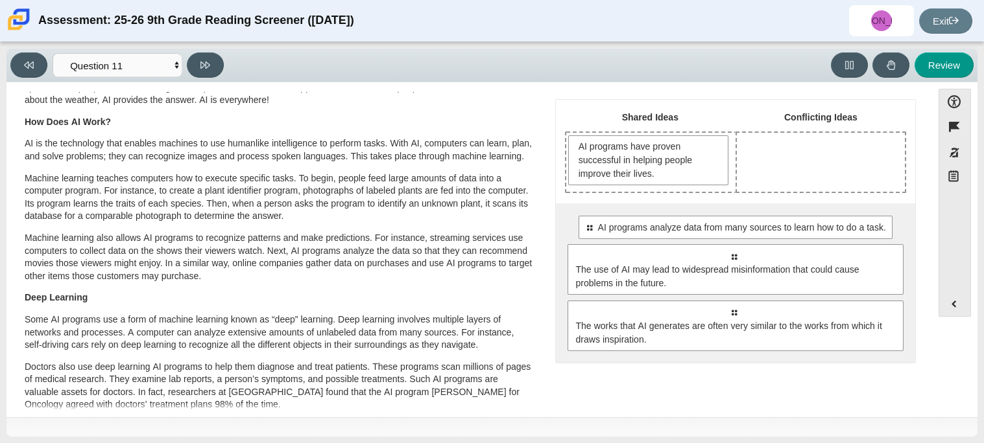
scroll to position [64, 0]
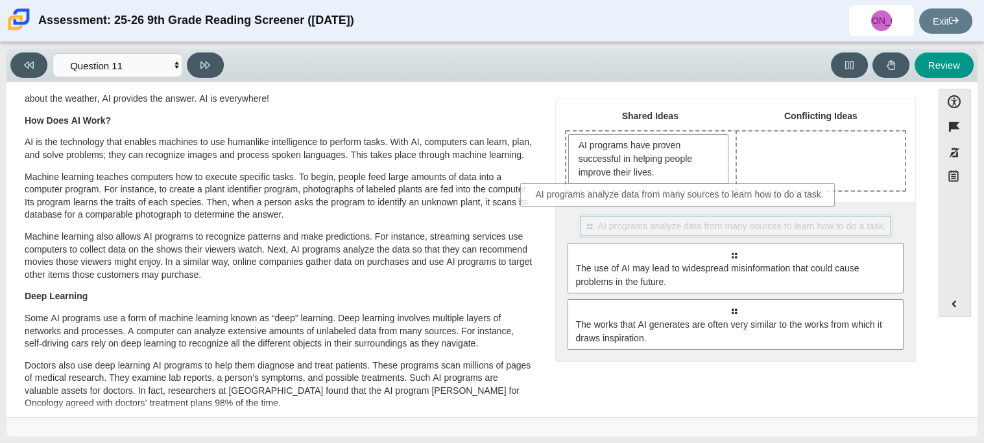
drag, startPoint x: 692, startPoint y: 229, endPoint x: 640, endPoint y: 200, distance: 60.1
click at [640, 200] on div "Shared Ideas Conflicting Ideas AI programs have proven successful in helping pe…" at bounding box center [735, 230] width 359 height 263
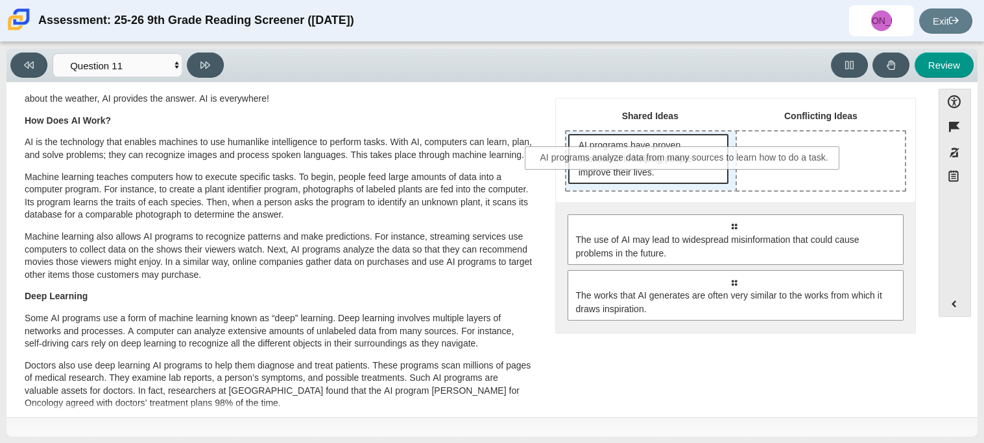
drag, startPoint x: 652, startPoint y: 220, endPoint x: 604, endPoint y: 154, distance: 82.2
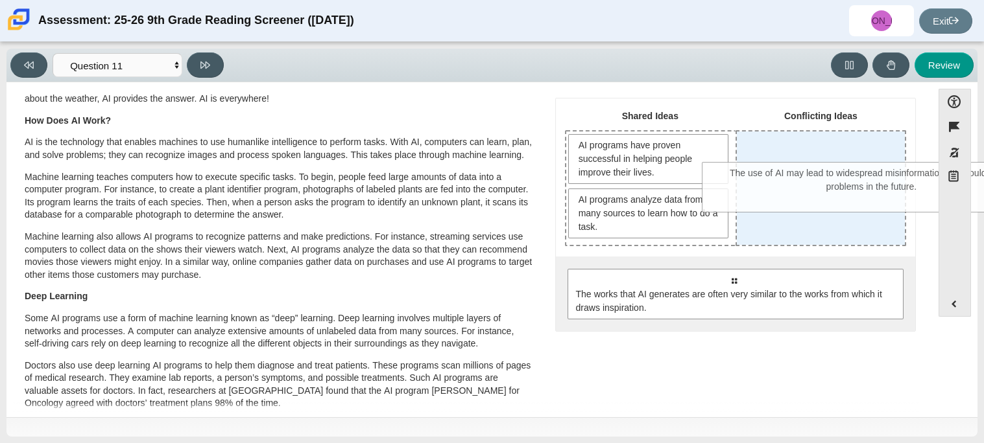
drag, startPoint x: 694, startPoint y: 307, endPoint x: 831, endPoint y: 201, distance: 173.4
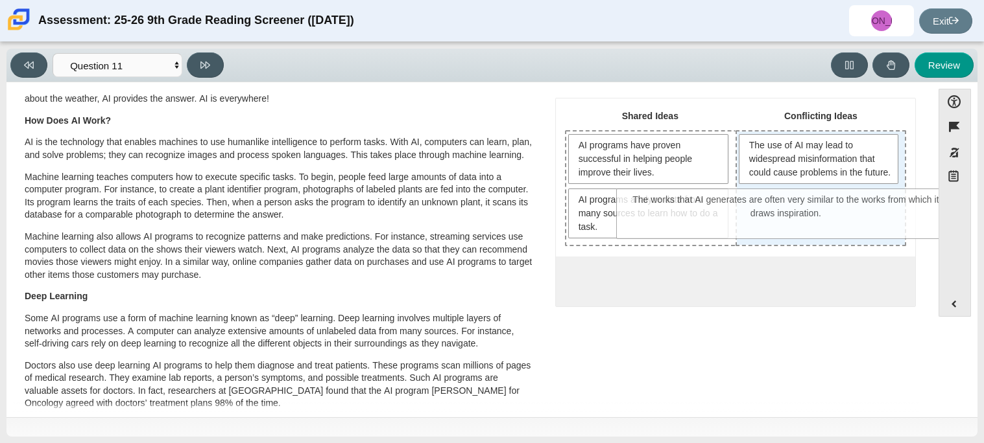
drag, startPoint x: 709, startPoint y: 309, endPoint x: 762, endPoint y: 230, distance: 95.3
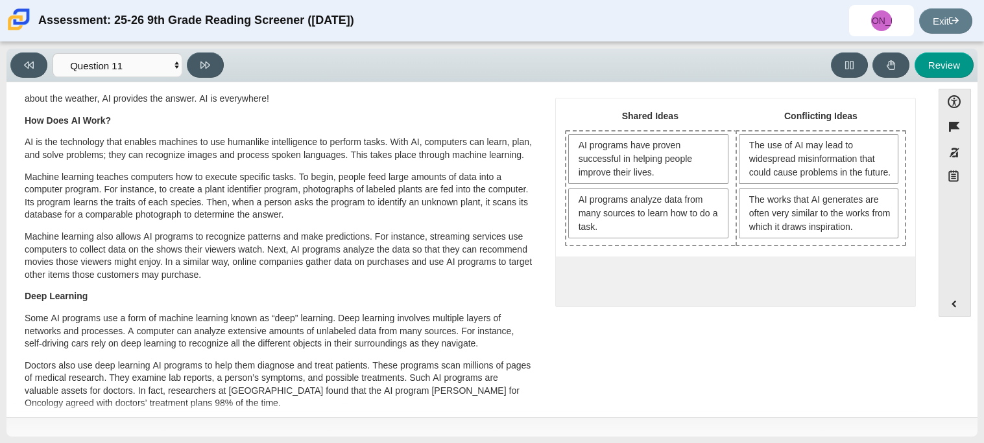
click at [762, 230] on span "The works that AI generates are often very similar to the works from which it d…" at bounding box center [820, 213] width 142 height 41
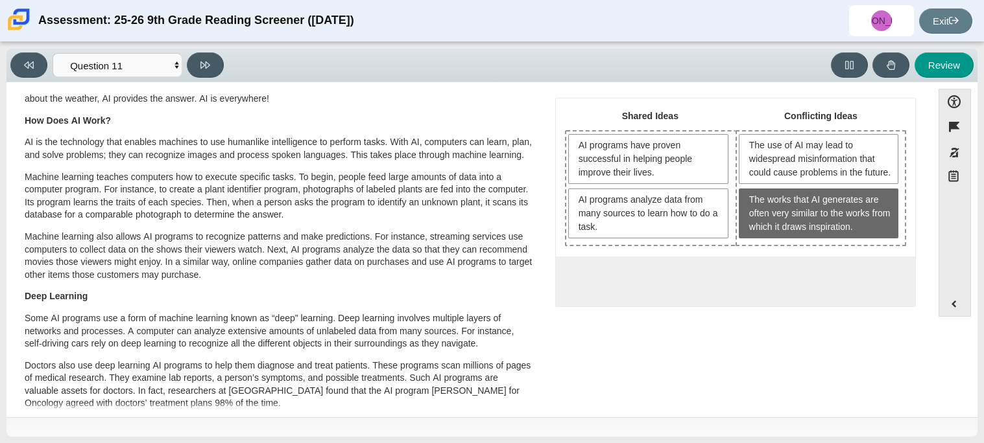
click at [688, 315] on div "Question The authors of “This Is AI” and “Should We Be Concerned about AI?” sha…" at bounding box center [735, 176] width 380 height 277
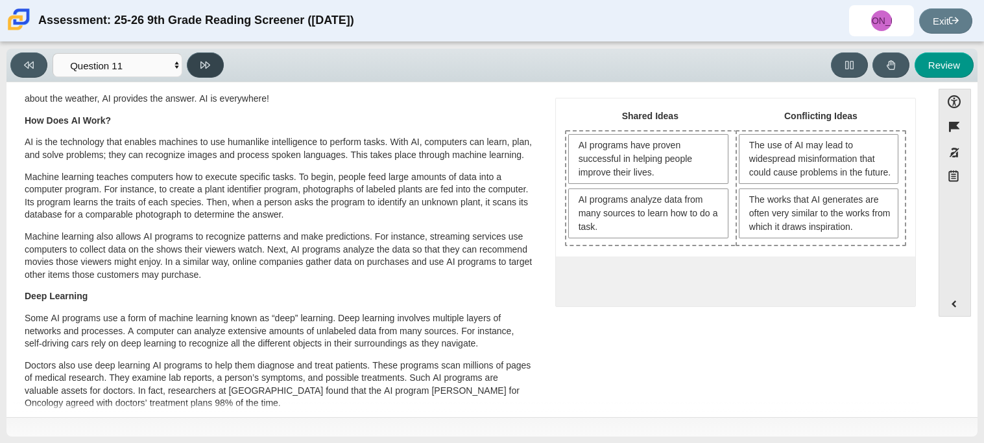
click at [195, 65] on button at bounding box center [205, 65] width 37 height 25
select select "c3effed4-44ce-4a19-bd96-1787f34e9b4c"
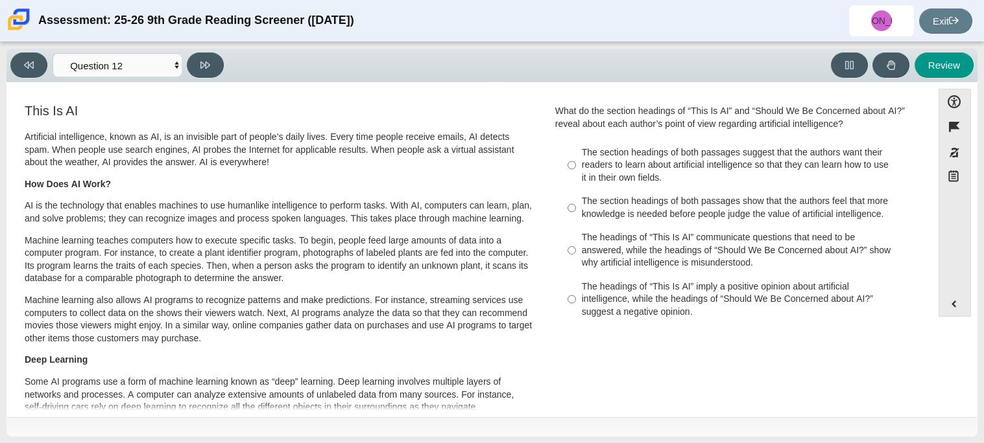
scroll to position [6, 0]
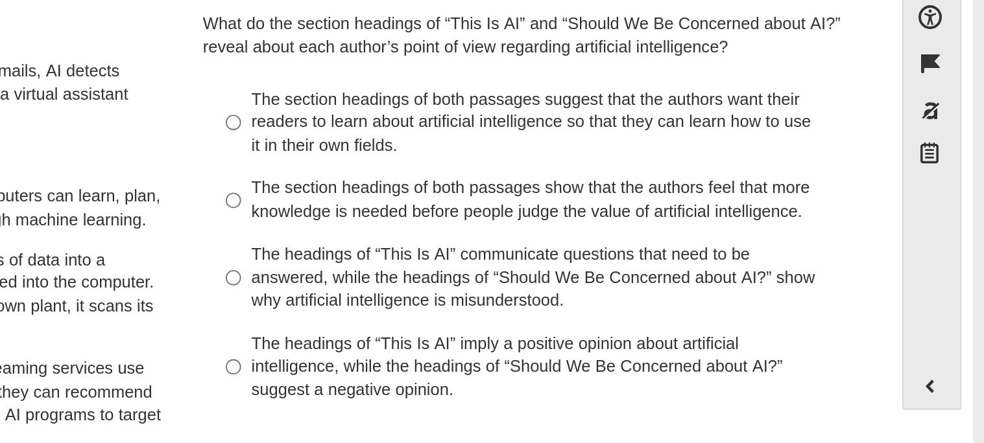
click at [727, 294] on div "The headings of “This Is AI” imply a positive opinion about artificial intellig…" at bounding box center [745, 294] width 327 height 38
click at [576, 294] on input "The headings of “This Is AI” imply a positive opinion about artificial intellig…" at bounding box center [571, 293] width 8 height 49
radio input "true"
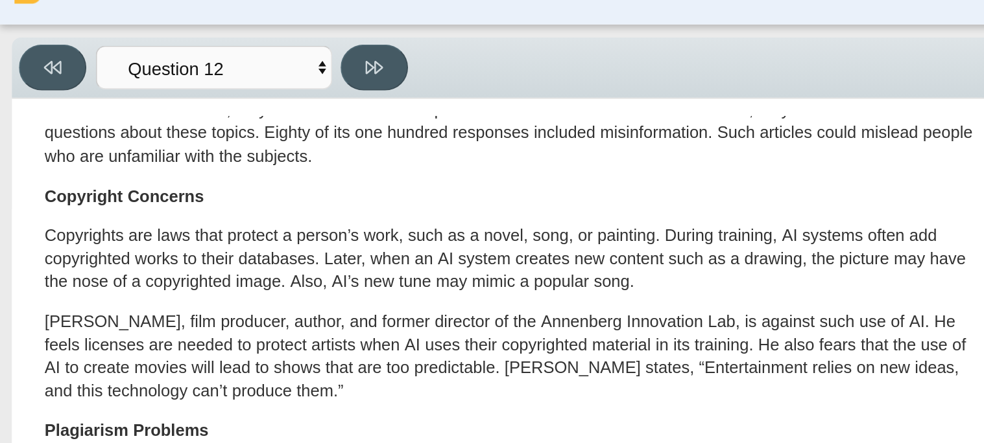
scroll to position [682, 0]
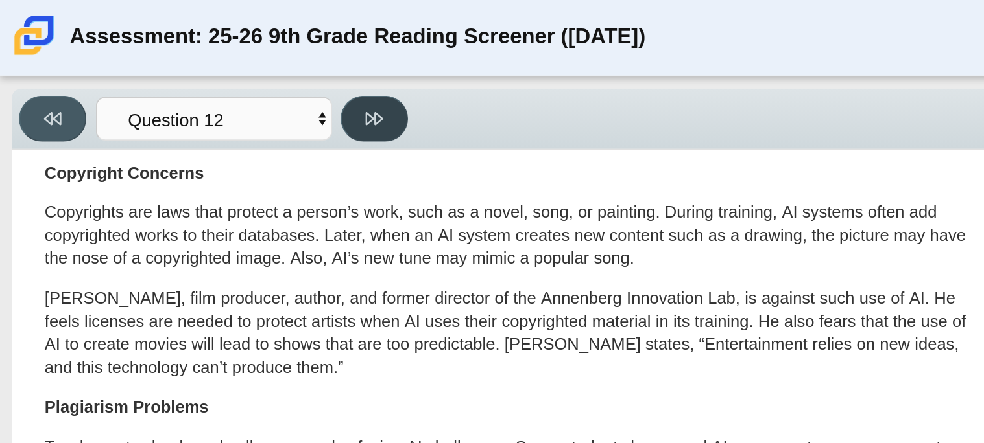
click at [211, 67] on button at bounding box center [205, 65] width 37 height 25
select select "review"
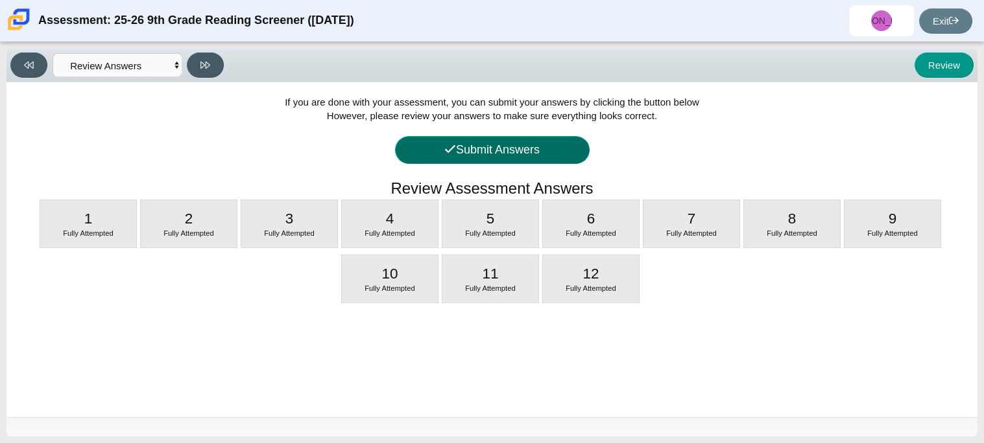
click at [469, 150] on button "Submit Answers" at bounding box center [492, 150] width 195 height 28
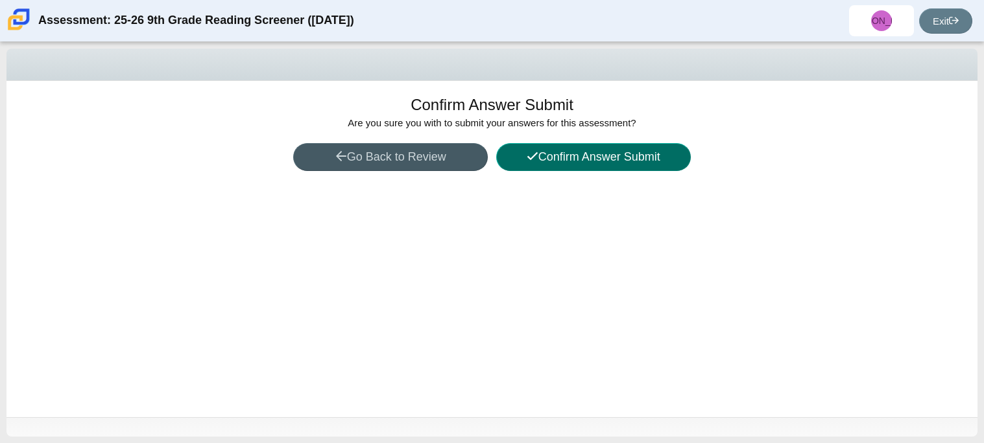
click at [547, 154] on button "Confirm Answer Submit" at bounding box center [593, 157] width 195 height 28
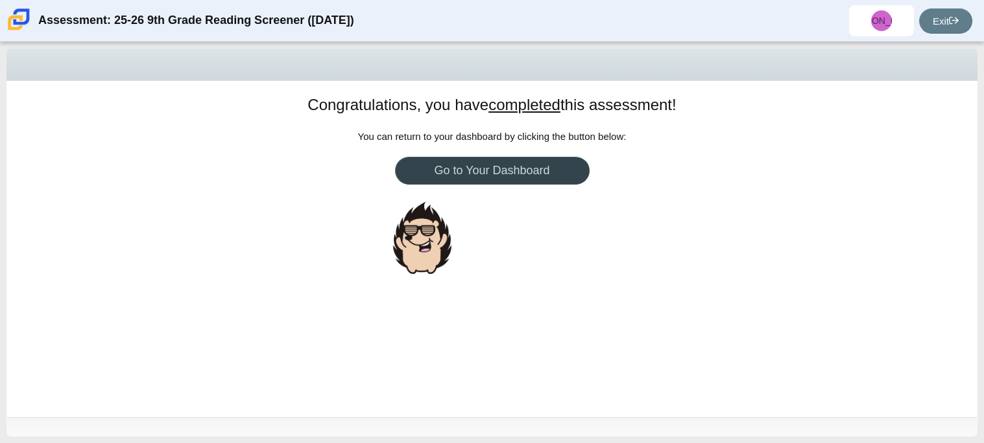
click at [511, 172] on link "Go to Your Dashboard" at bounding box center [492, 171] width 195 height 28
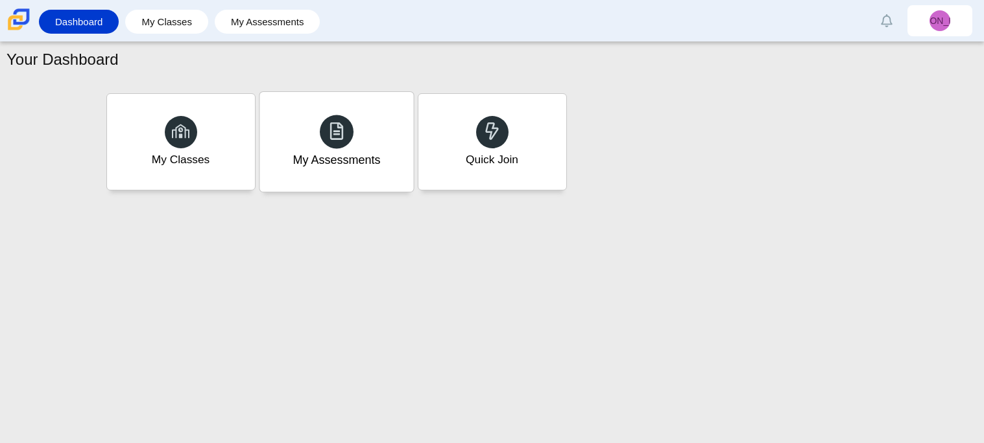
click at [322, 143] on div "My Assessments" at bounding box center [336, 142] width 154 height 100
